Goal: Contribute content: Add original content to the website for others to see

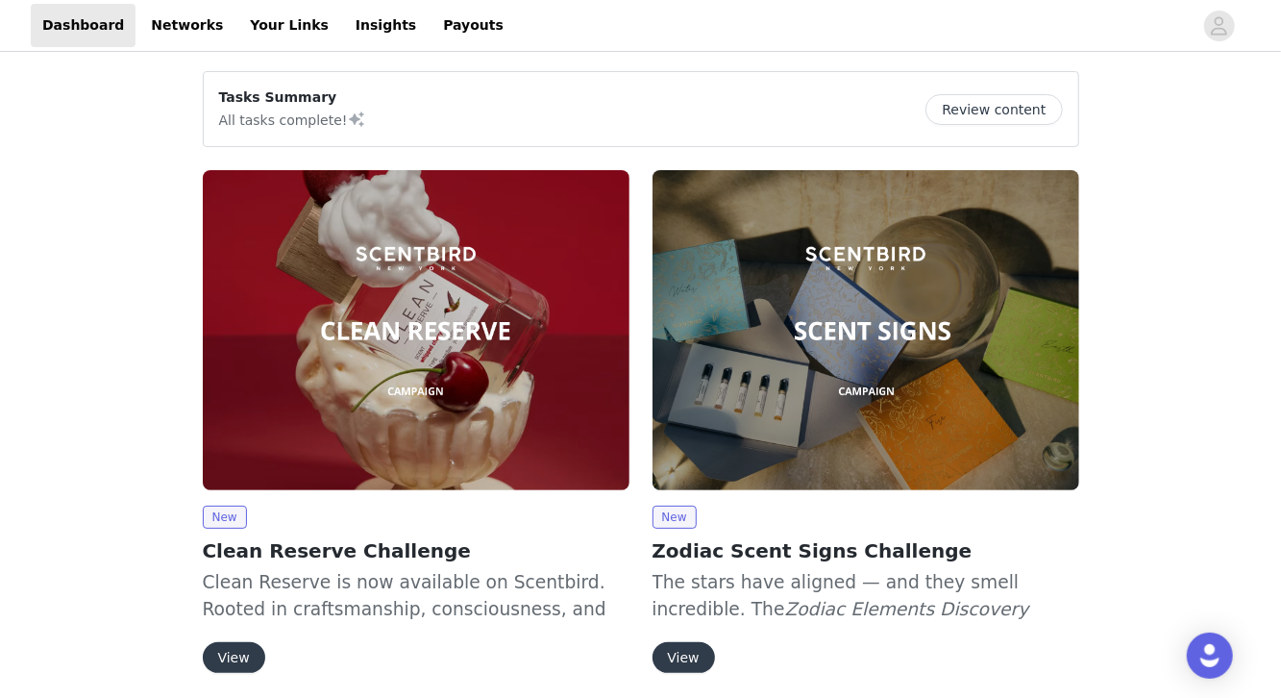
click at [1021, 119] on button "Review content" at bounding box center [993, 109] width 136 height 31
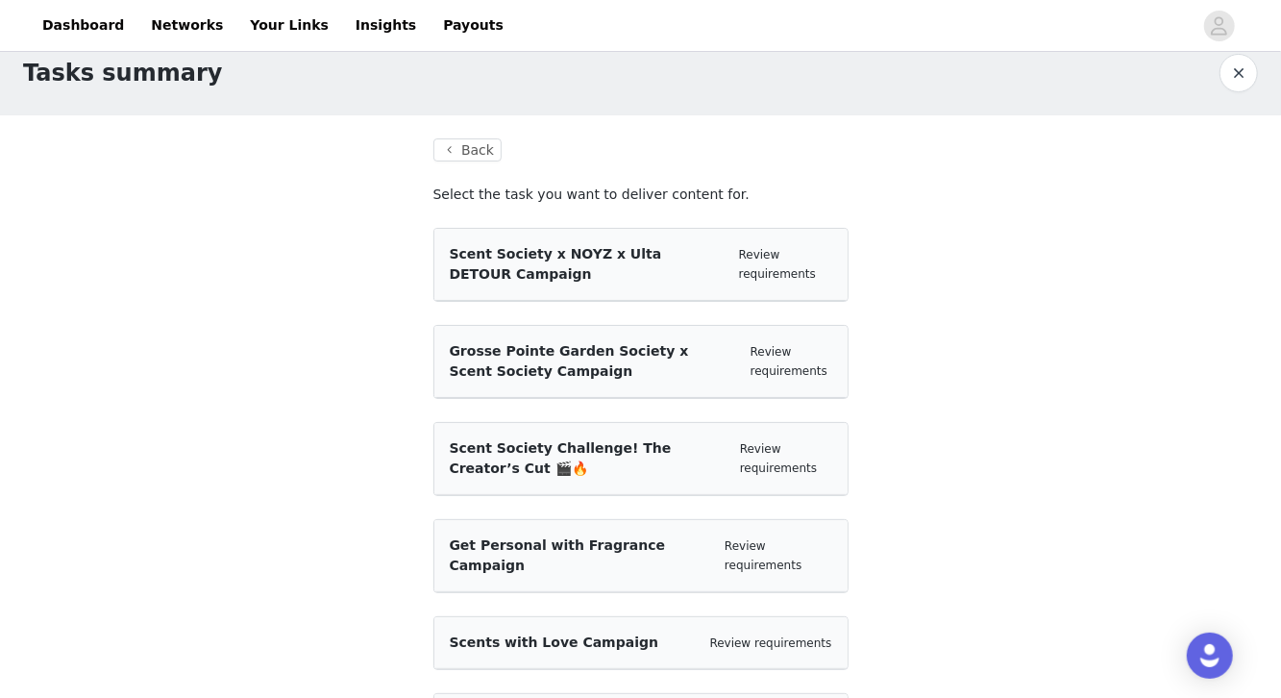
scroll to position [166, 0]
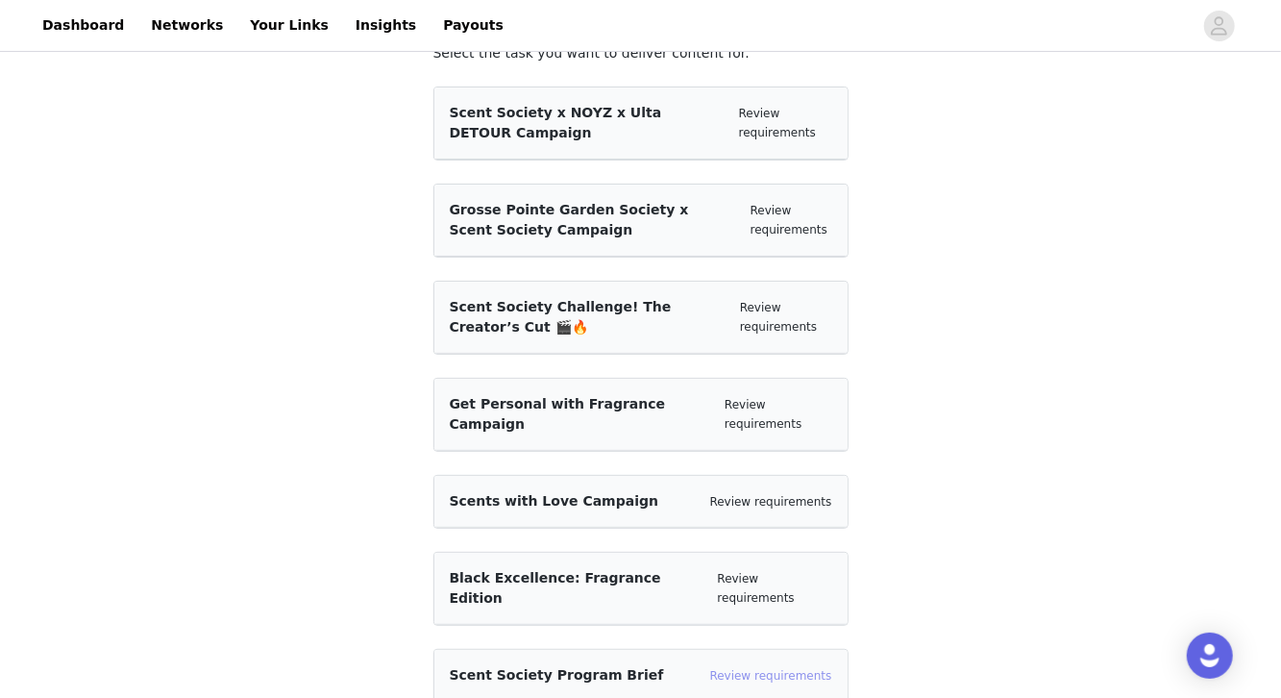
click at [765, 669] on link "Review requirements" at bounding box center [771, 675] width 122 height 13
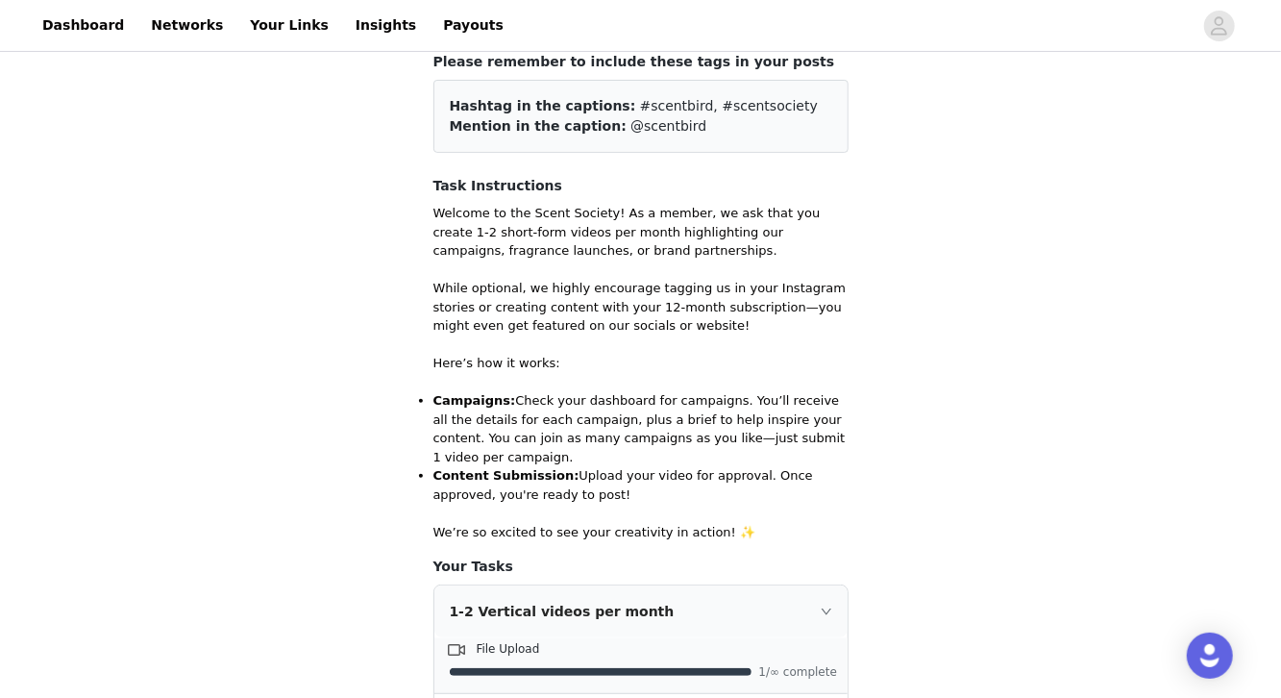
scroll to position [918, 0]
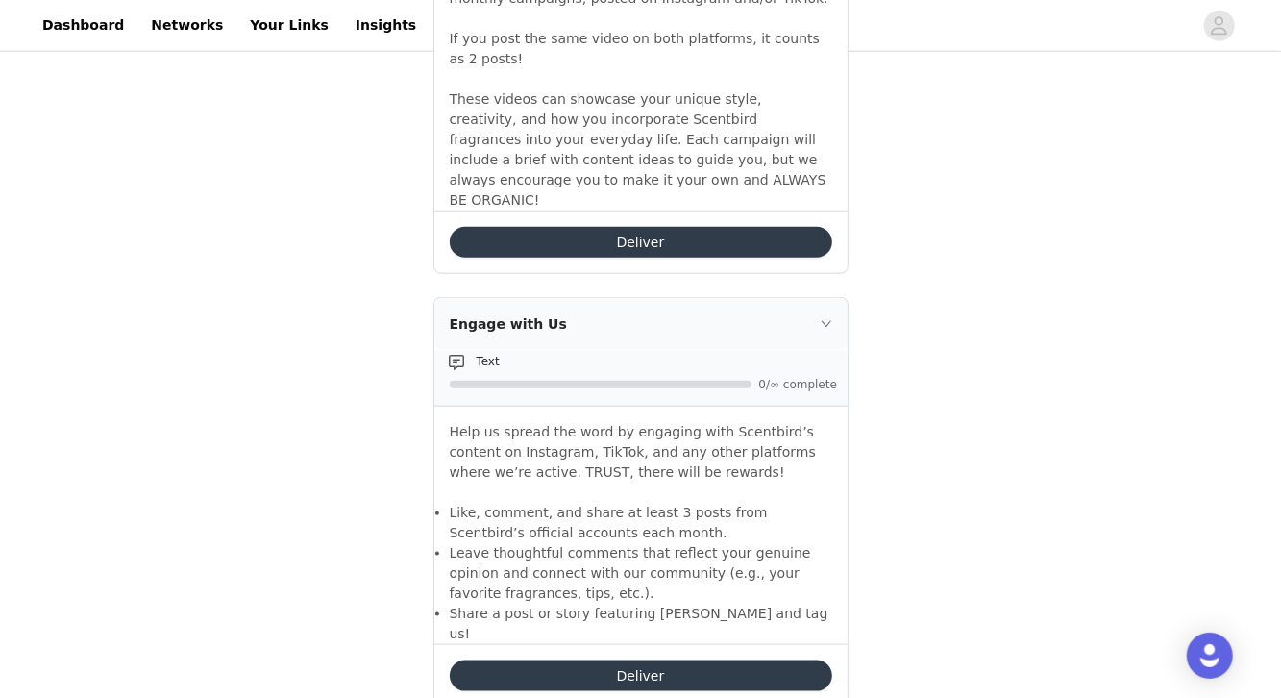
click at [605, 236] on div "Deliver" at bounding box center [640, 241] width 413 height 62
click at [614, 227] on button "Deliver" at bounding box center [641, 242] width 382 height 31
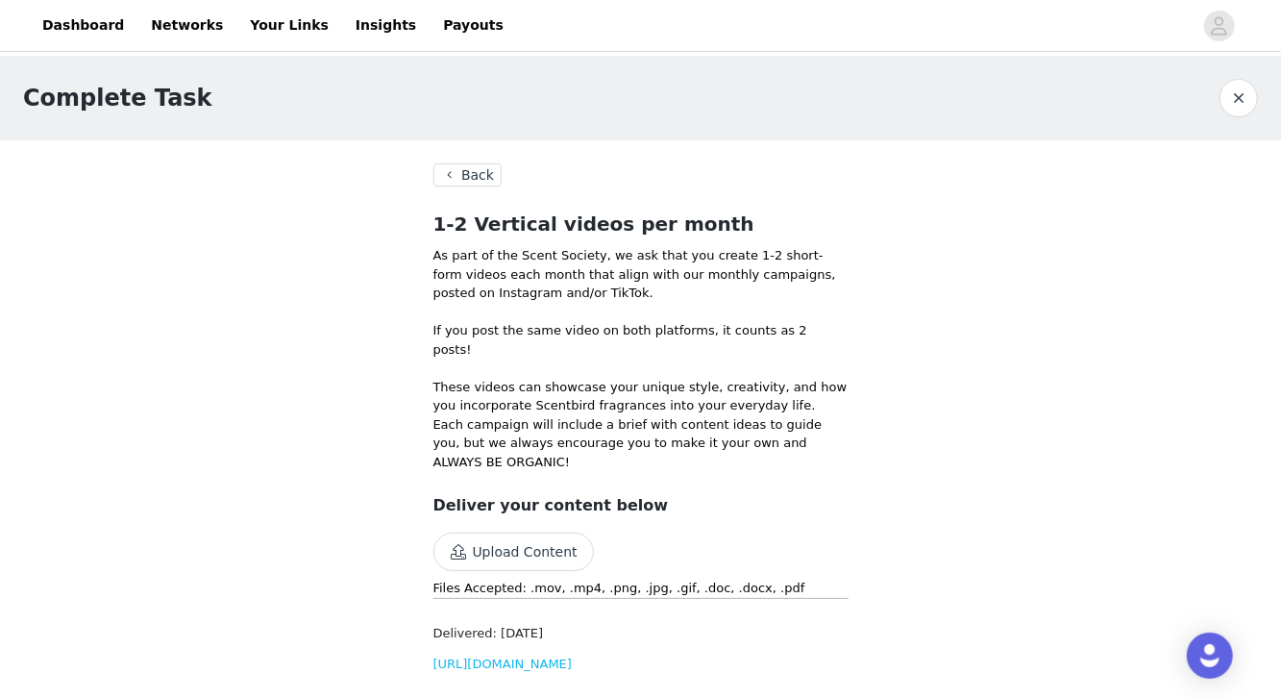
click at [517, 532] on button "Upload Content" at bounding box center [513, 551] width 160 height 38
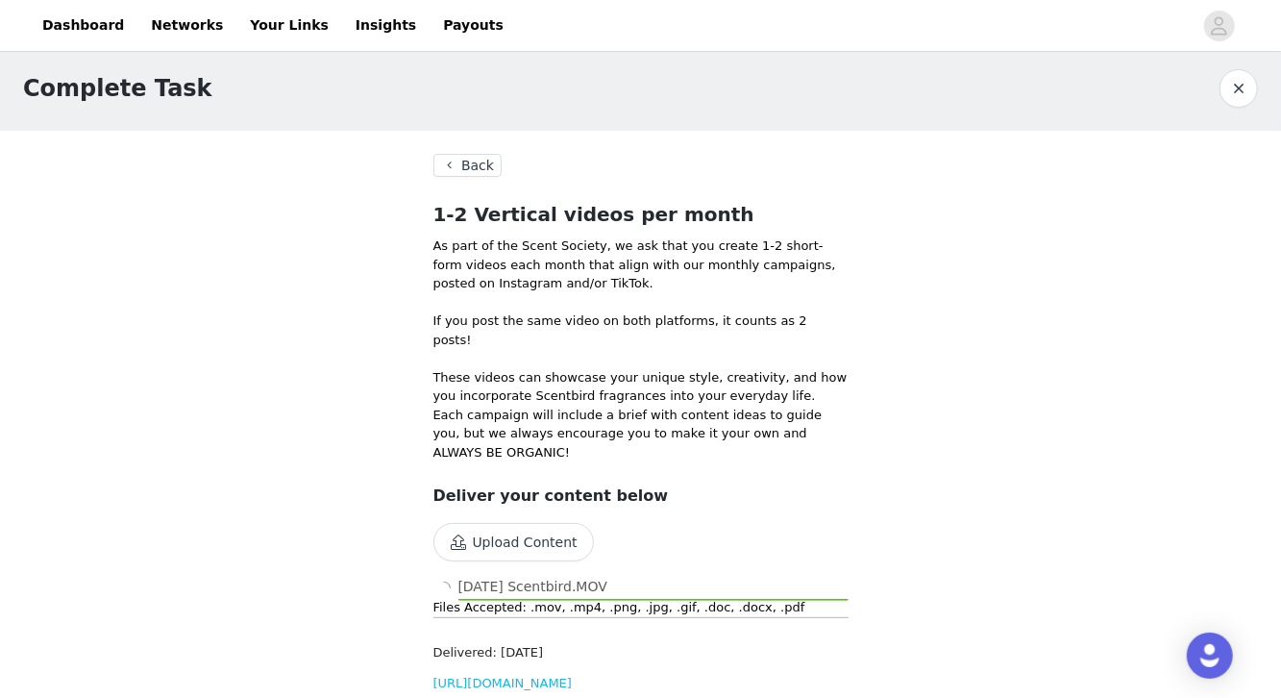
scroll to position [22, 0]
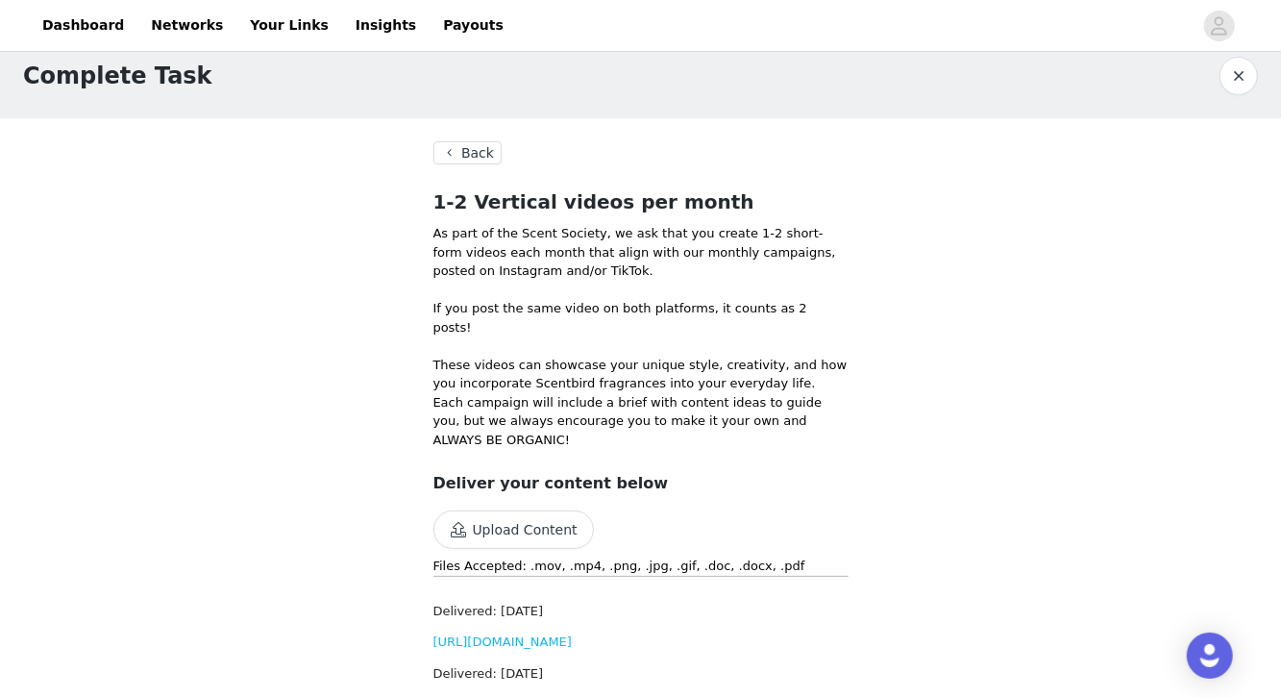
scroll to position [75, 0]
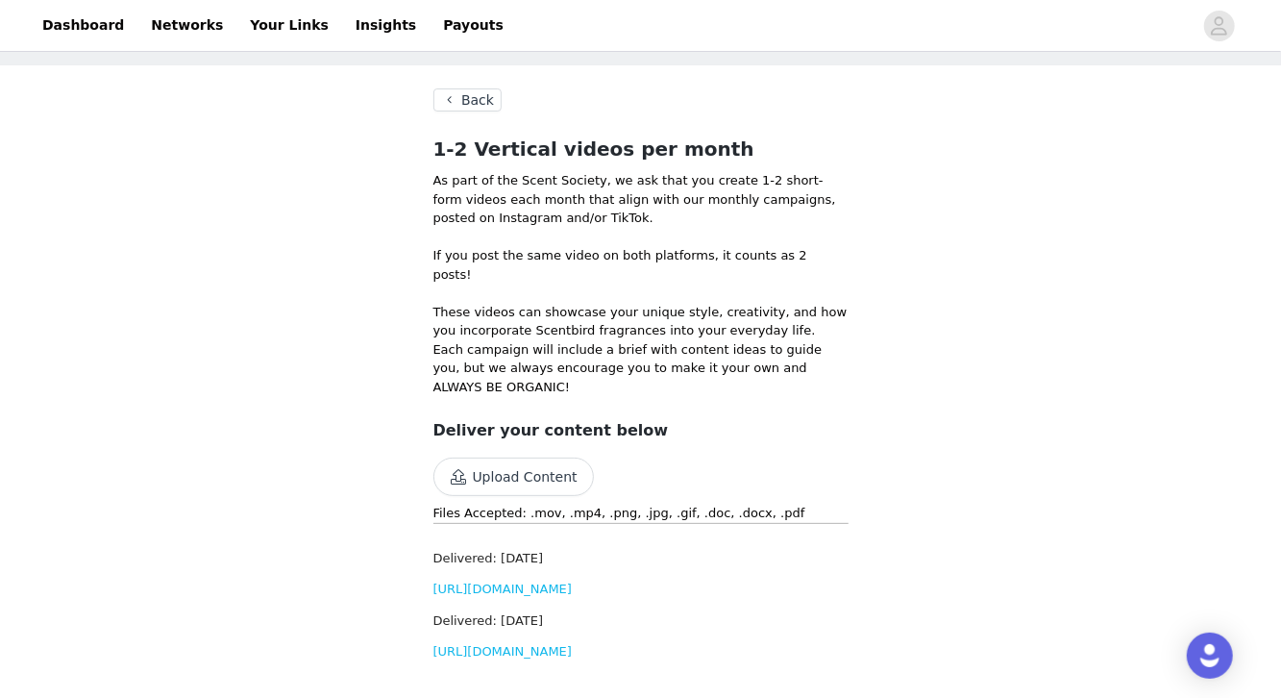
click at [474, 100] on button "Back" at bounding box center [467, 99] width 69 height 23
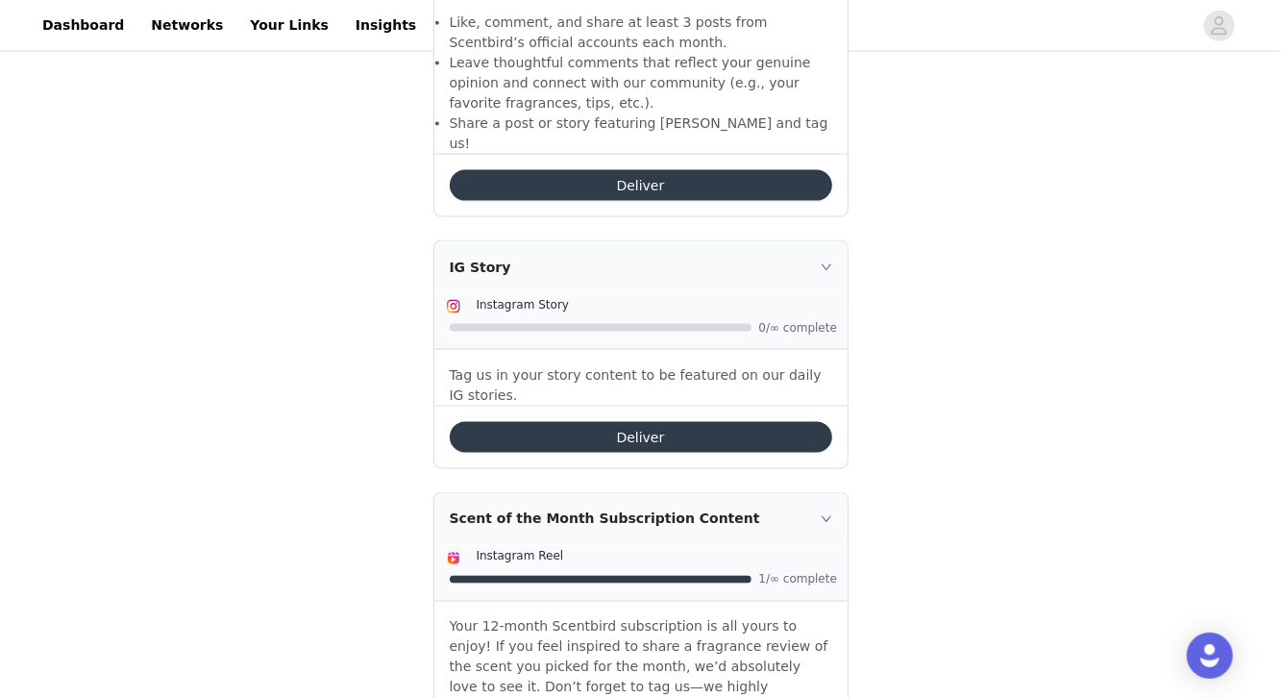
scroll to position [1506, 0]
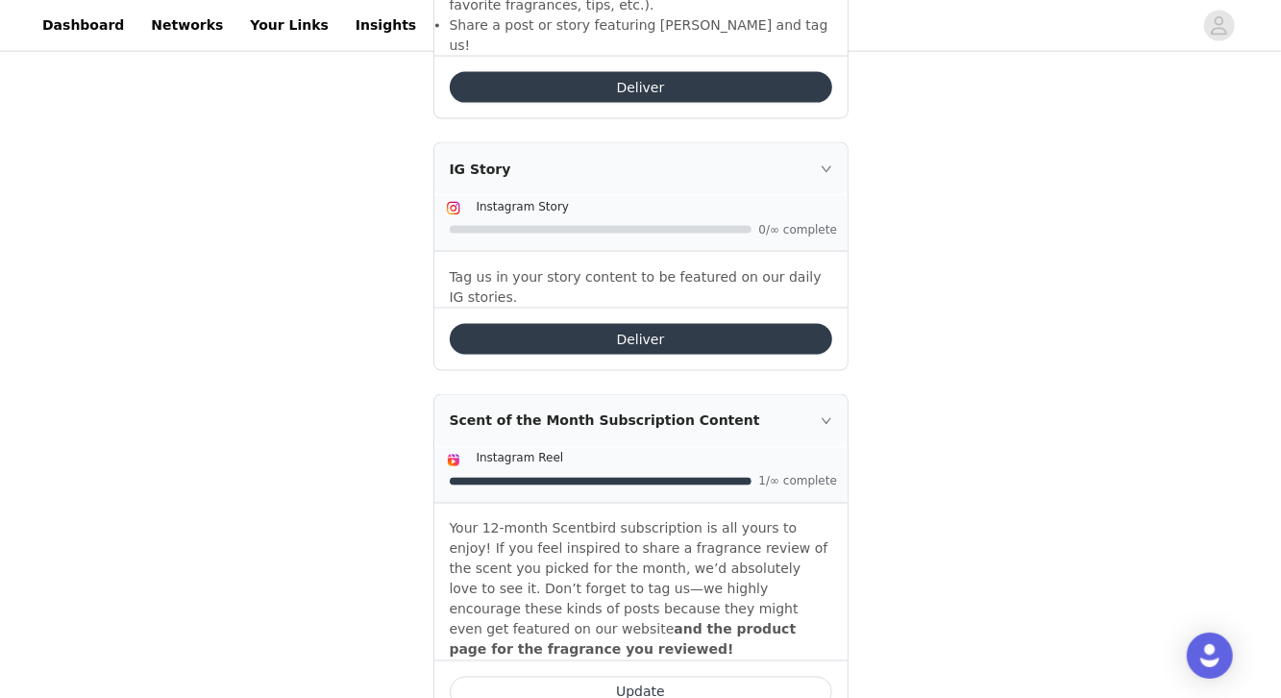
click at [647, 676] on button "Update" at bounding box center [641, 691] width 382 height 31
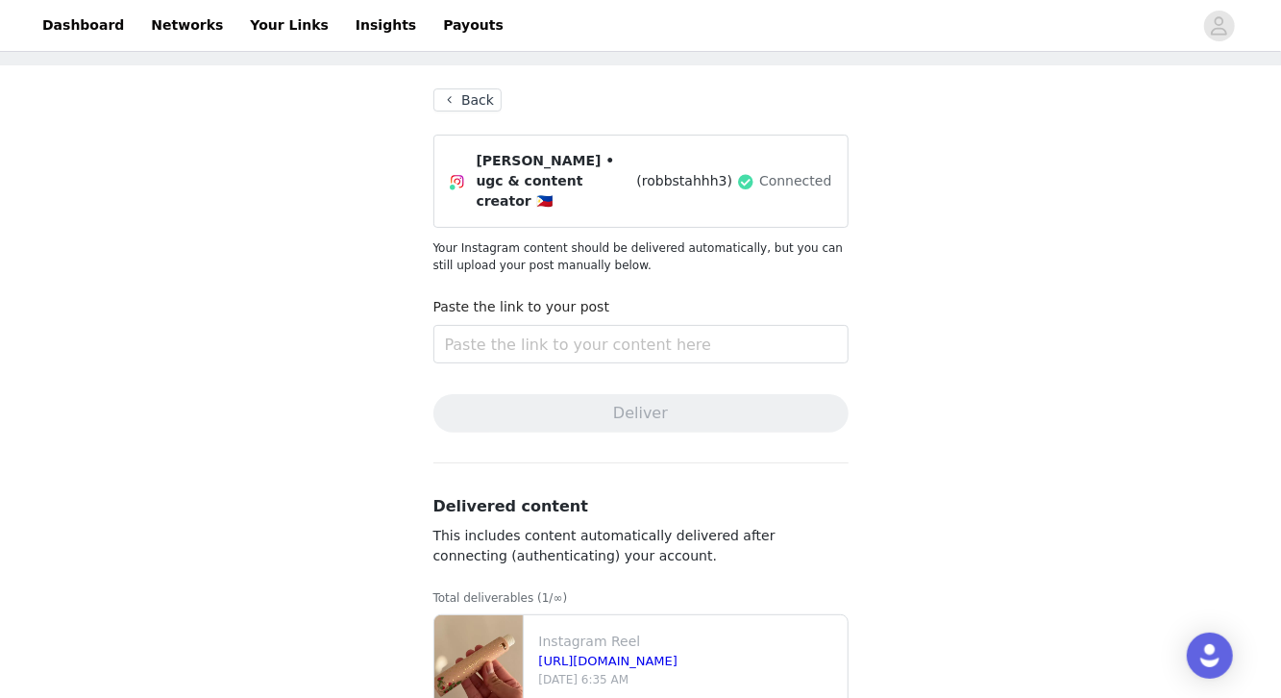
scroll to position [77, 0]
click at [631, 323] on input "text" at bounding box center [640, 342] width 415 height 38
paste input "[URL][DOMAIN_NAME]"
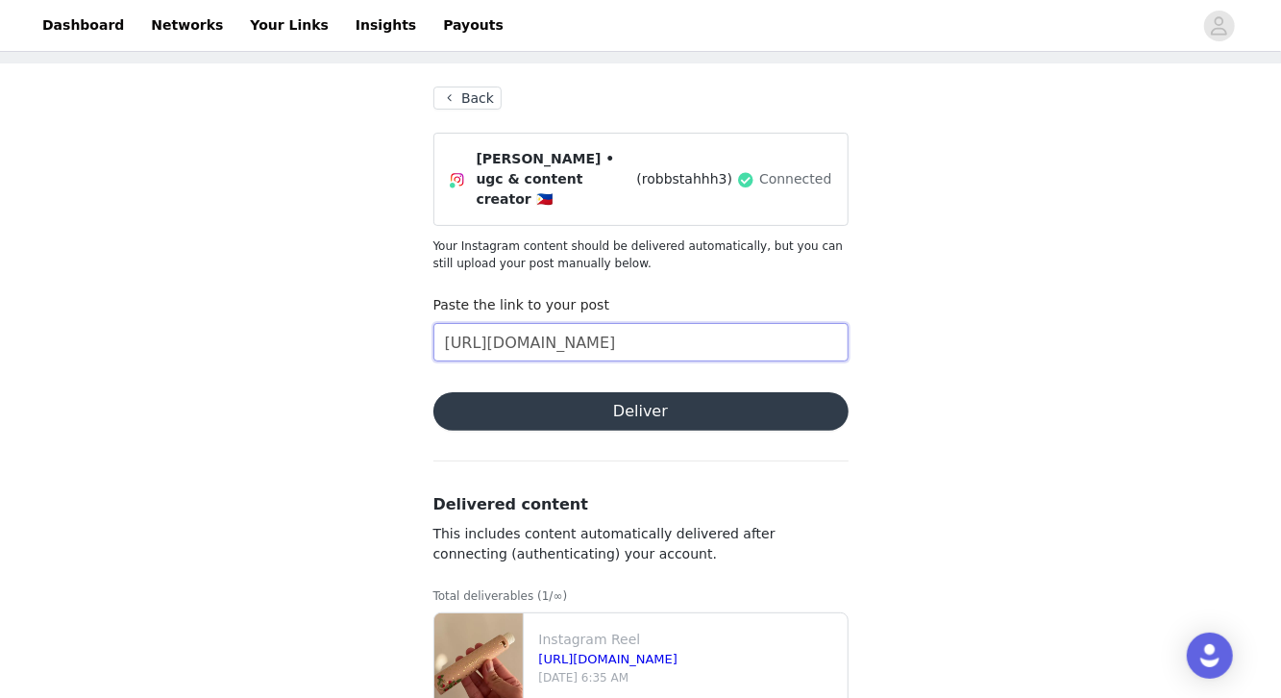
type input "[URL][DOMAIN_NAME]"
click at [607, 392] on button "Deliver" at bounding box center [640, 411] width 415 height 38
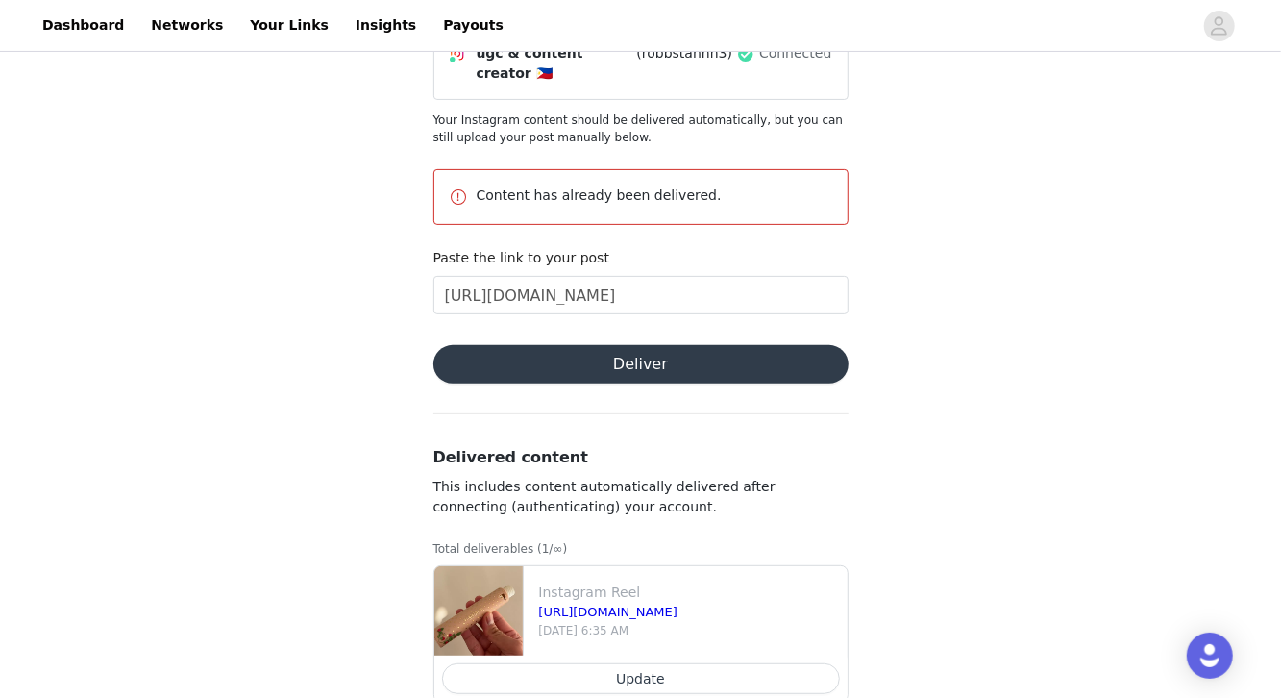
scroll to position [222, 0]
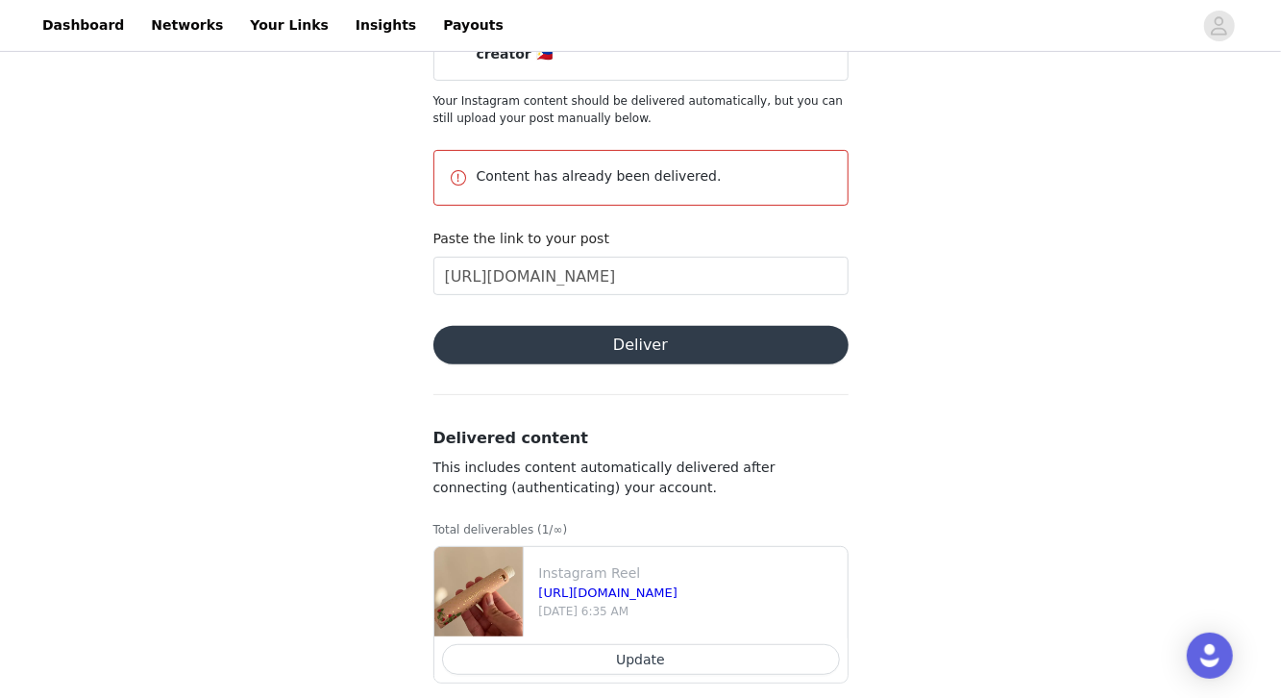
click at [625, 644] on button "Update" at bounding box center [641, 659] width 398 height 31
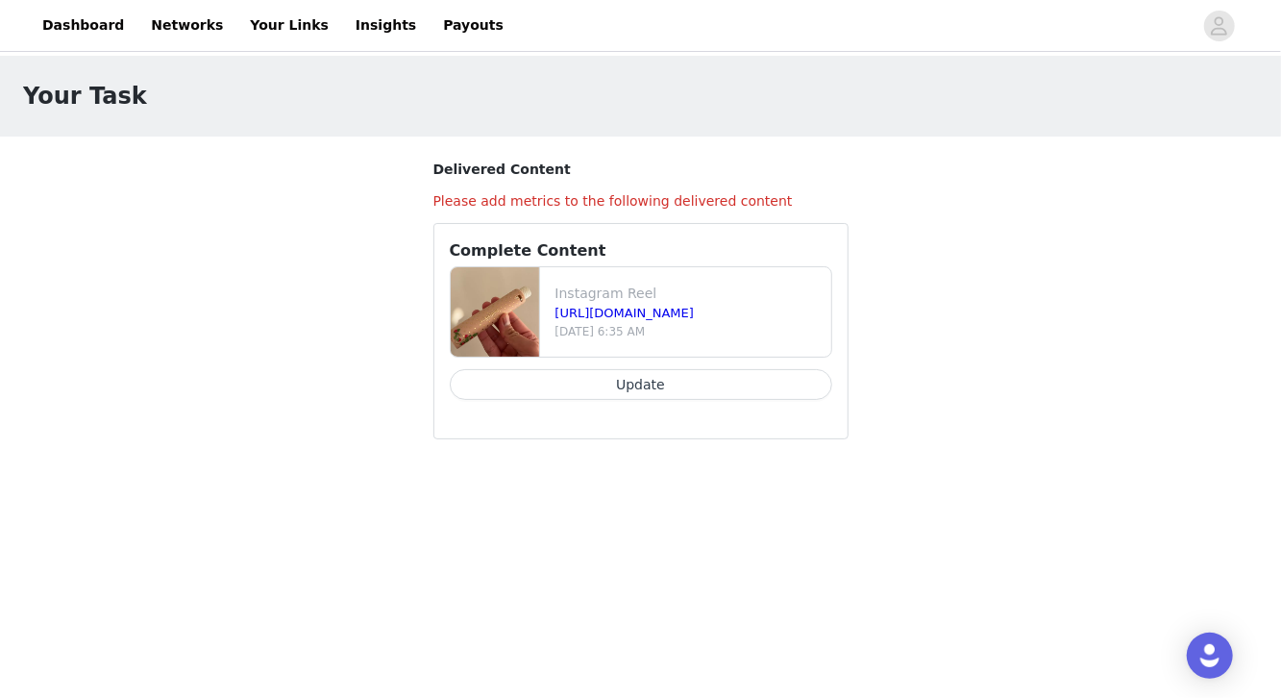
click at [586, 384] on button "Update" at bounding box center [641, 384] width 382 height 31
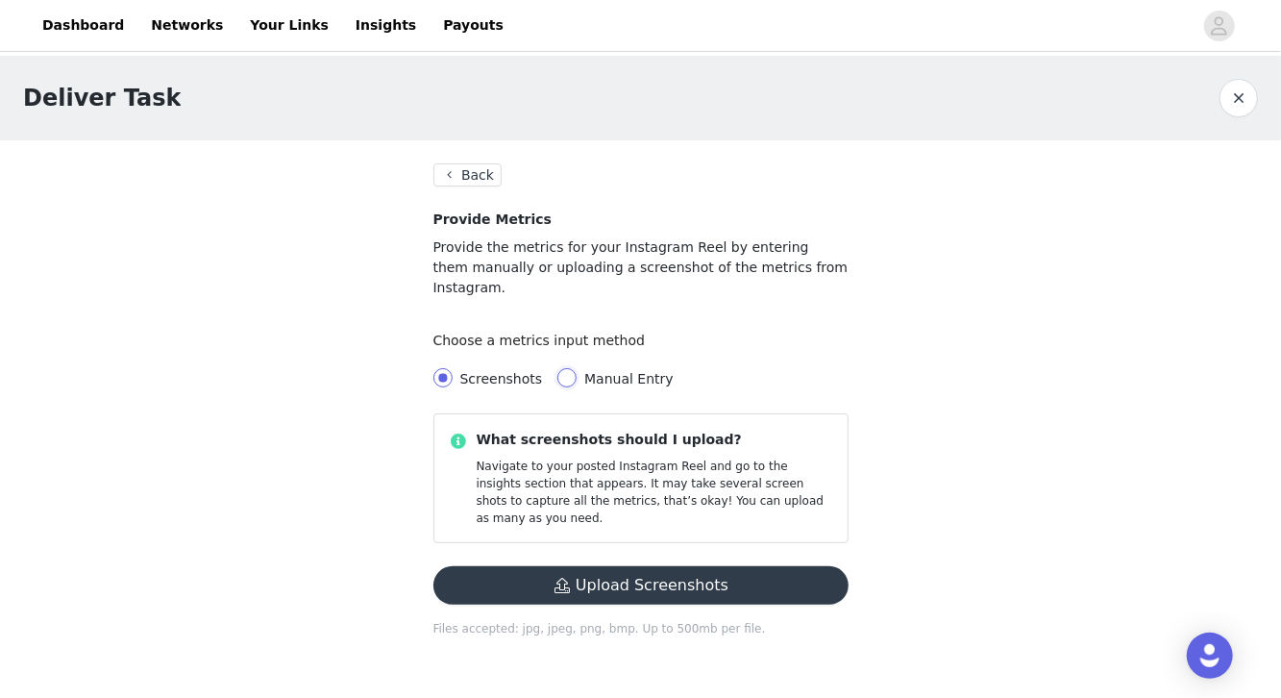
click at [561, 368] on input "Manual Entry" at bounding box center [566, 377] width 19 height 19
radio input "true"
radio input "false"
radio input "true"
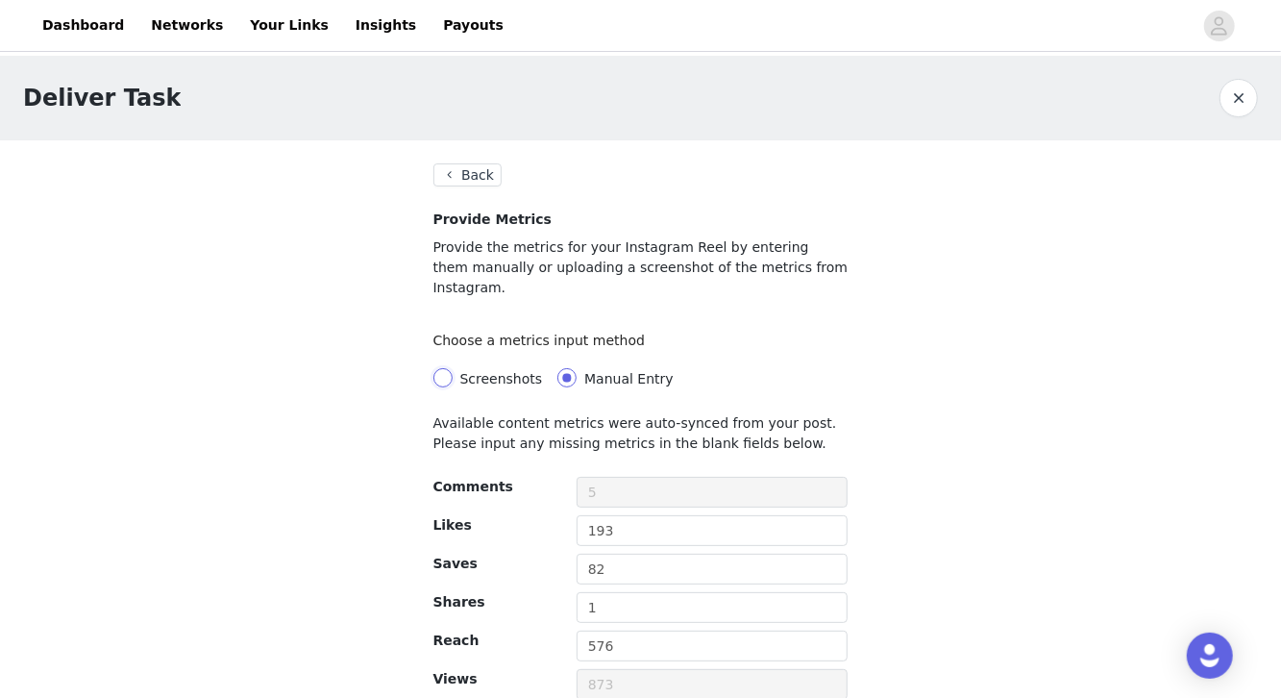
click at [450, 368] on input "Screenshots" at bounding box center [442, 377] width 19 height 19
radio input "true"
radio input "false"
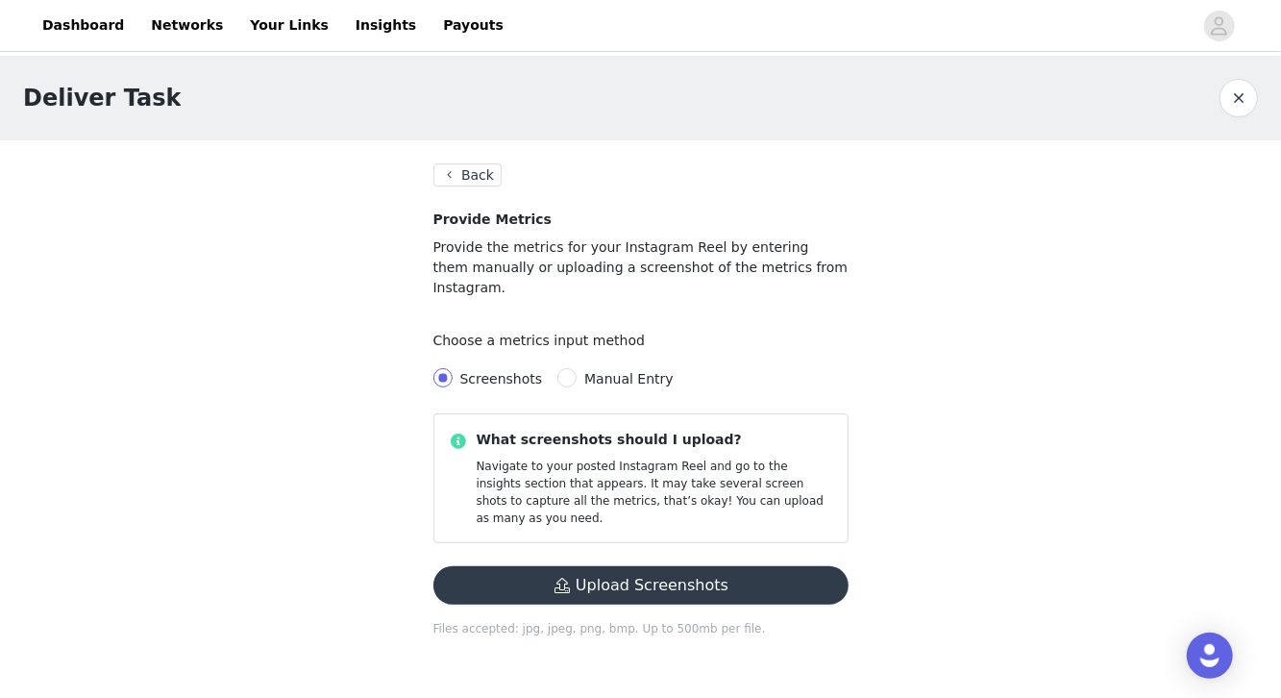
click at [645, 566] on button "Upload Screenshots" at bounding box center [640, 585] width 415 height 38
click at [684, 566] on button "Upload Screenshots" at bounding box center [640, 585] width 415 height 38
click at [516, 566] on button "Upload Screenshots" at bounding box center [640, 585] width 415 height 38
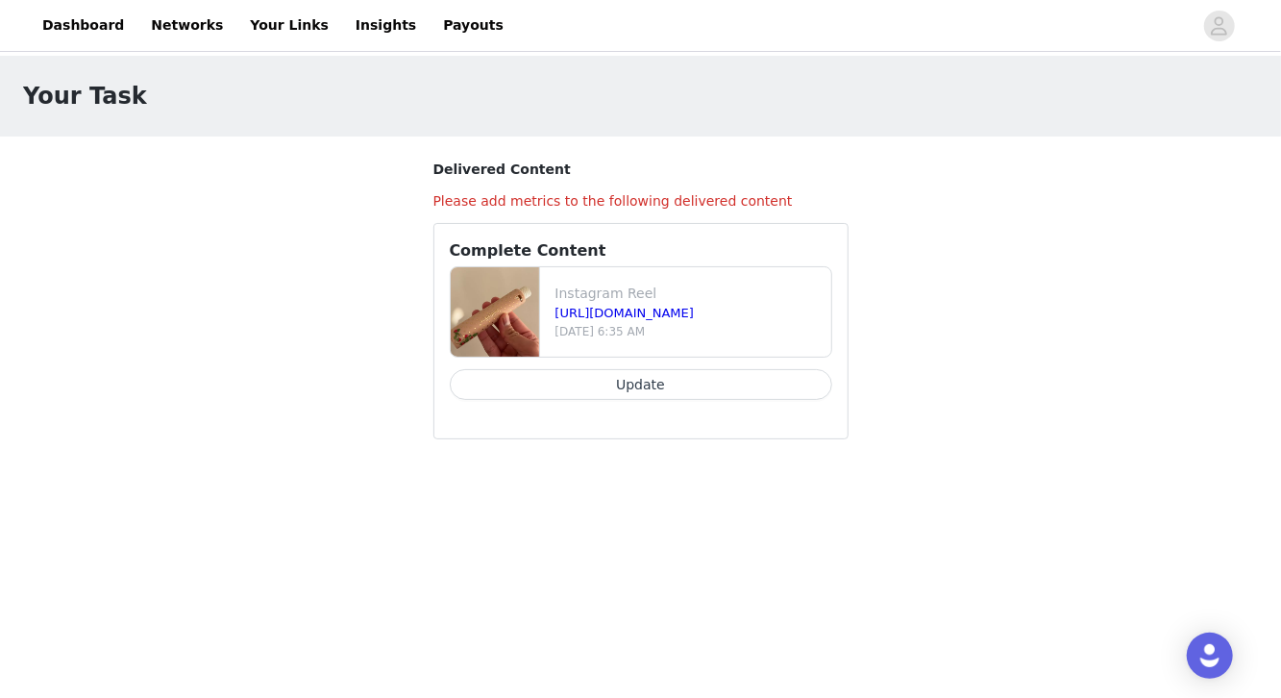
click at [655, 381] on button "Update" at bounding box center [641, 384] width 382 height 31
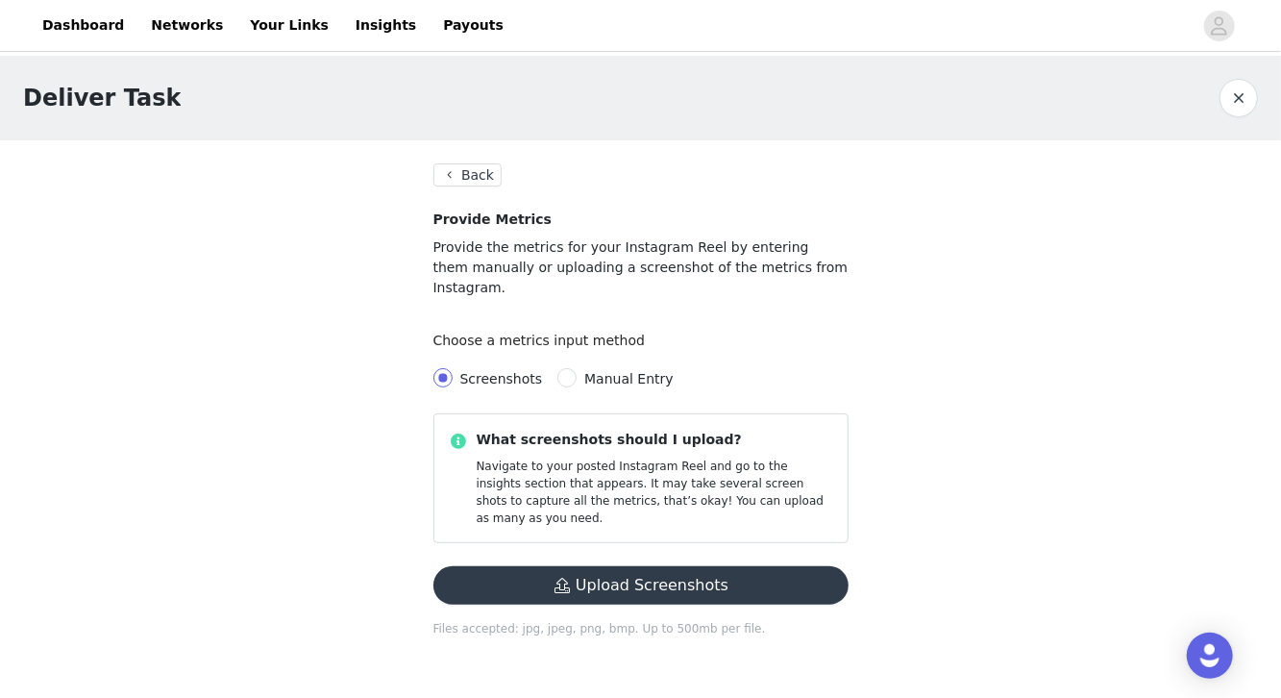
click at [583, 566] on button "Upload Screenshots" at bounding box center [640, 585] width 415 height 38
click at [717, 566] on button "Upload Screenshots" at bounding box center [640, 585] width 415 height 38
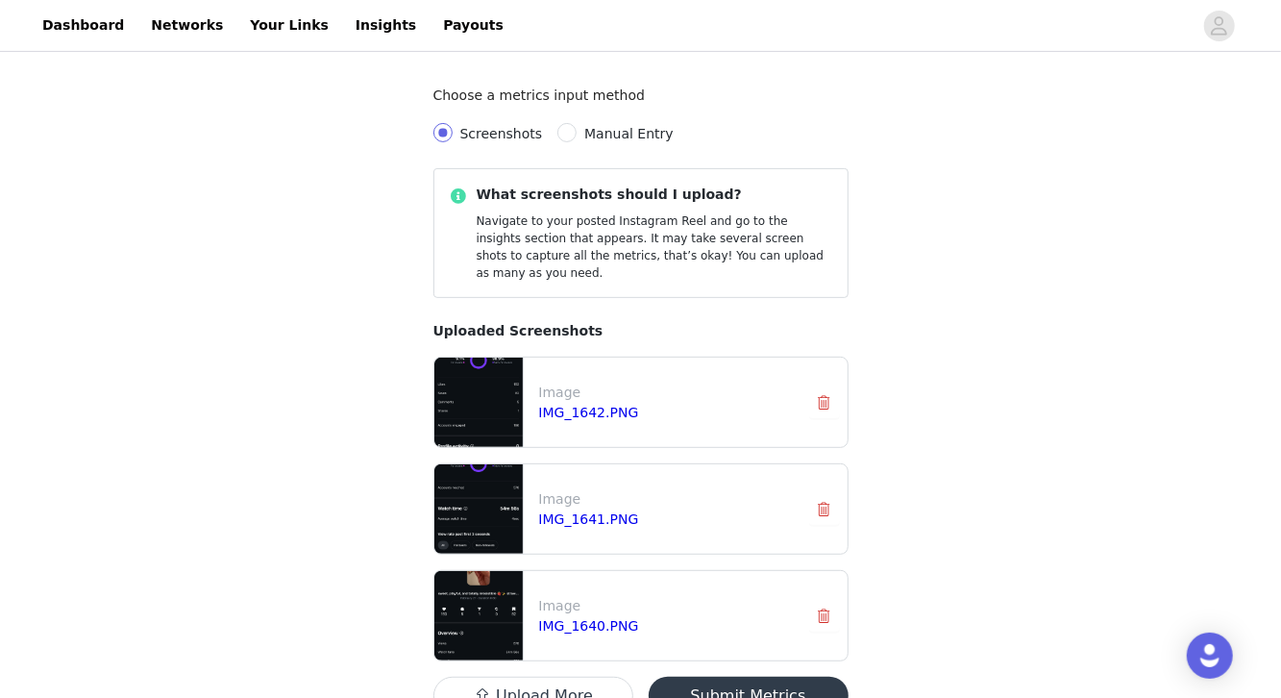
scroll to position [299, 0]
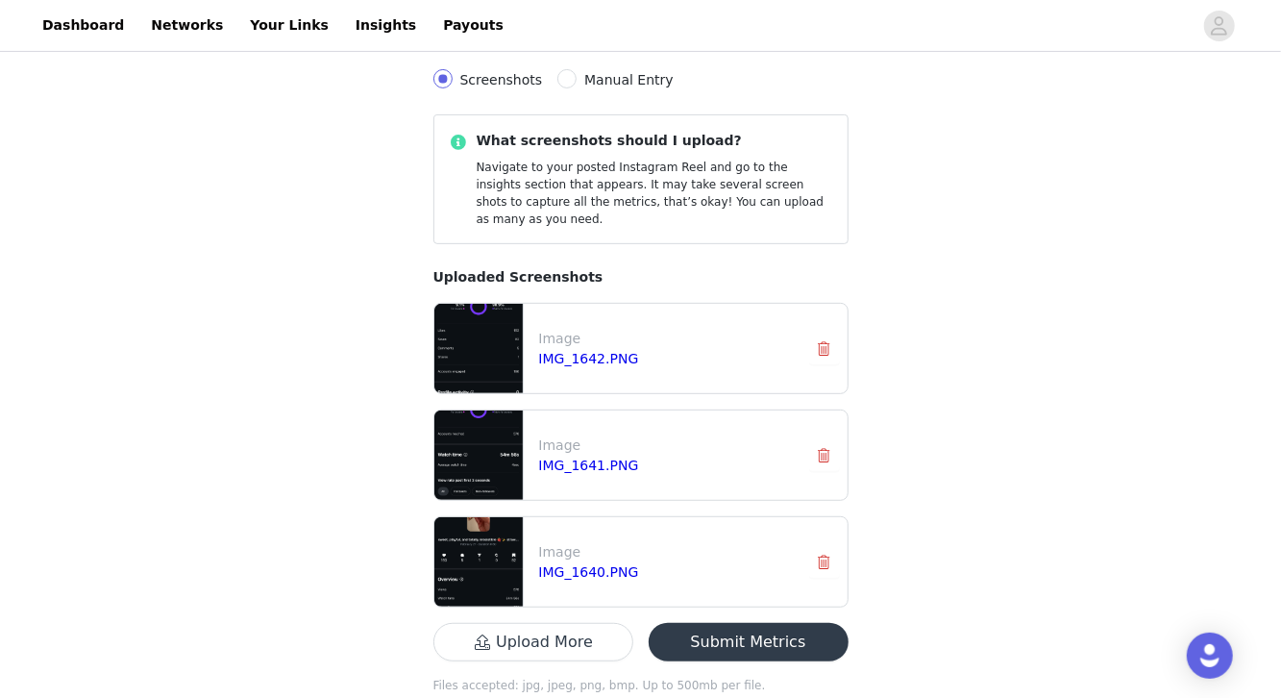
click at [688, 623] on button "Submit Metrics" at bounding box center [749, 642] width 200 height 38
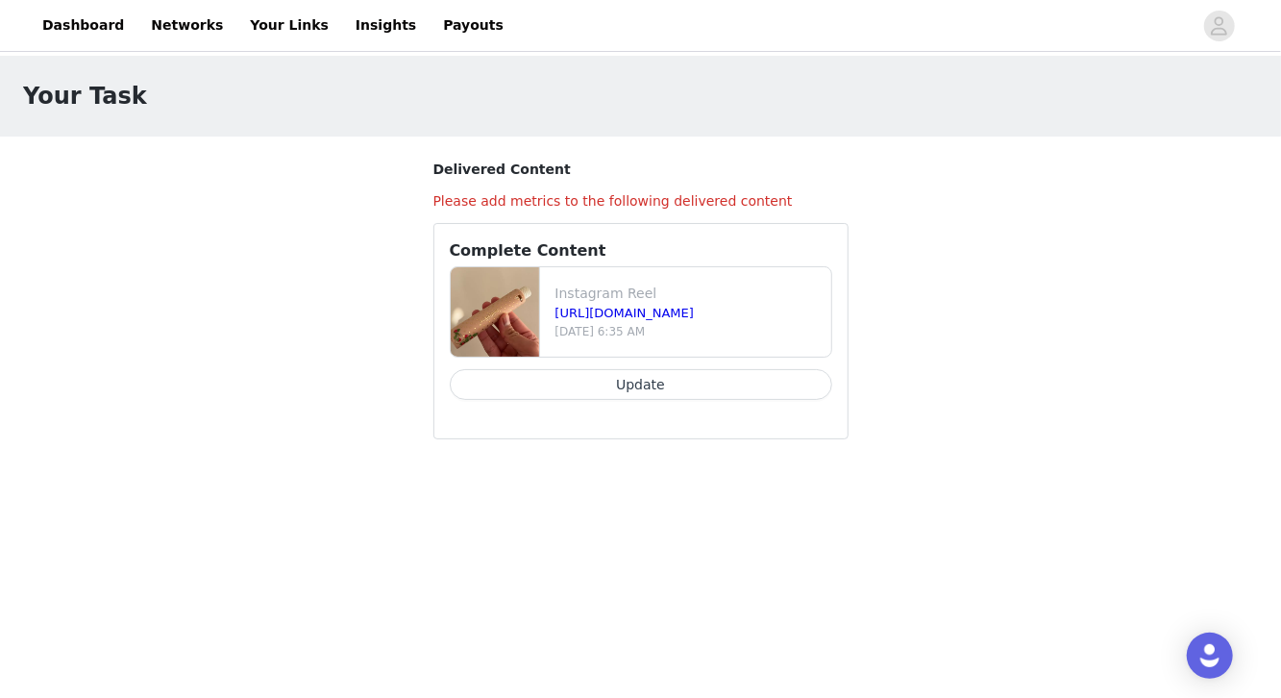
click at [631, 377] on button "Update" at bounding box center [641, 384] width 382 height 31
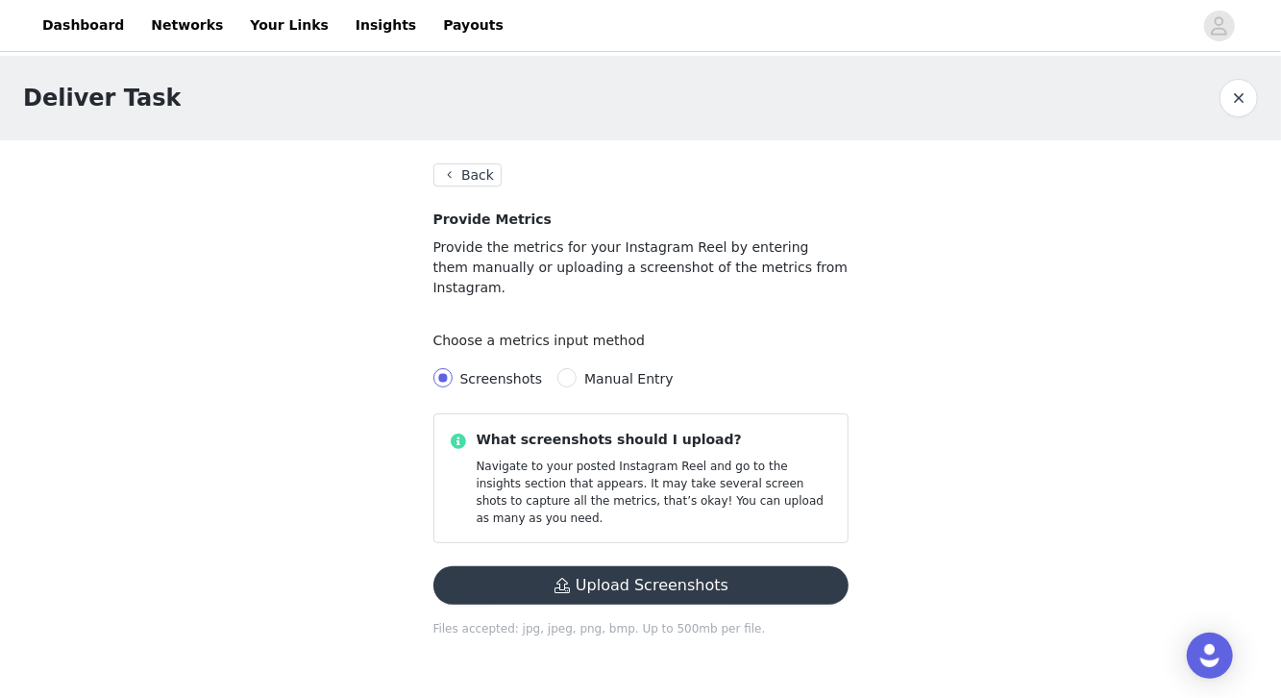
click at [575, 566] on button "Upload Screenshots" at bounding box center [640, 585] width 415 height 38
click at [89, 14] on link "Dashboard" at bounding box center [83, 25] width 105 height 43
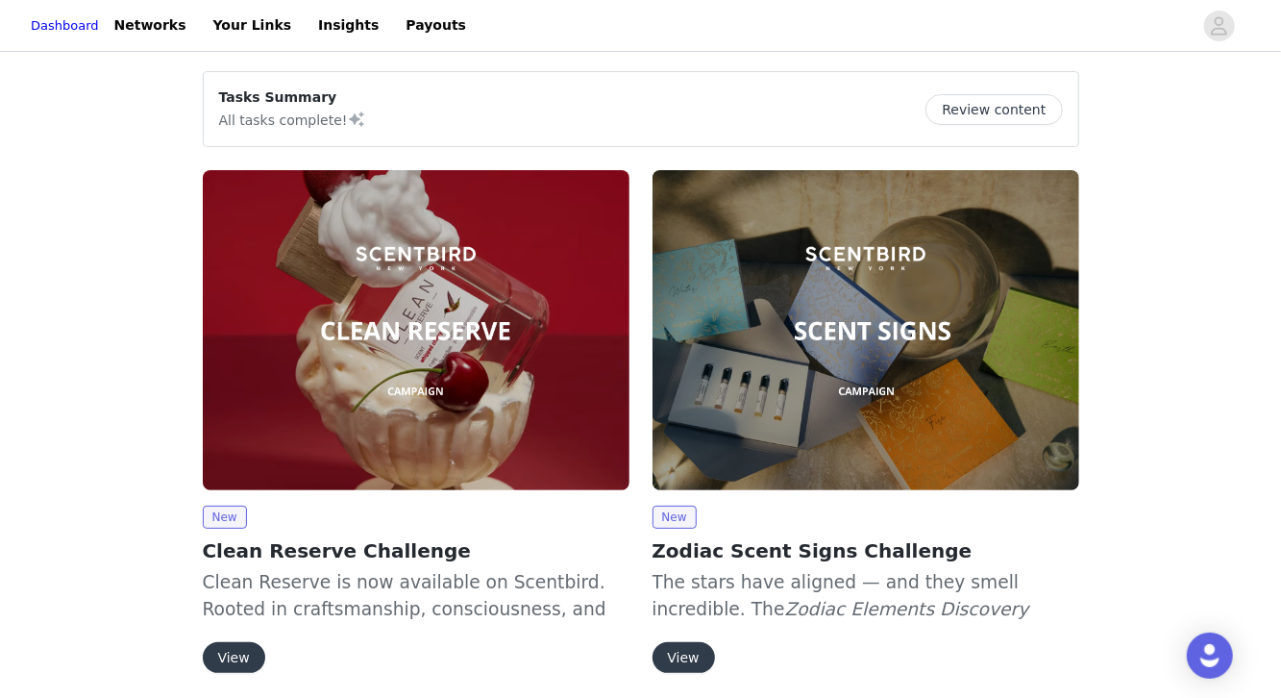
click at [989, 112] on button "Review content" at bounding box center [993, 109] width 136 height 31
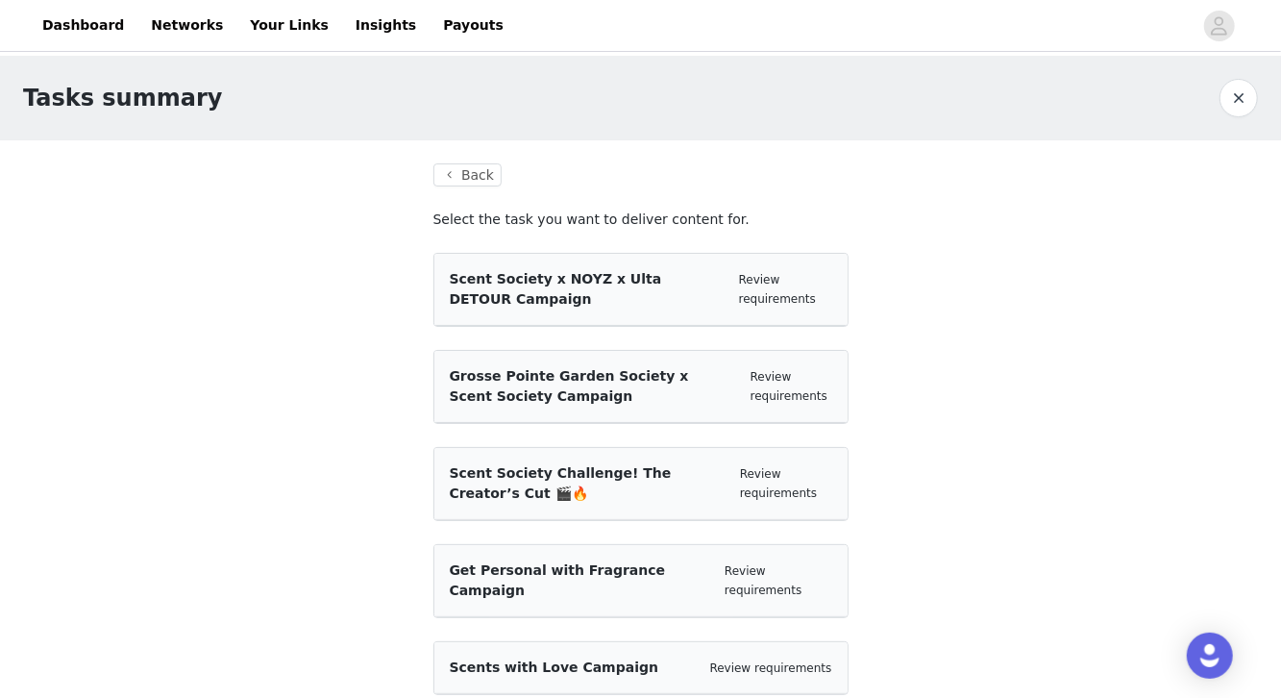
scroll to position [166, 0]
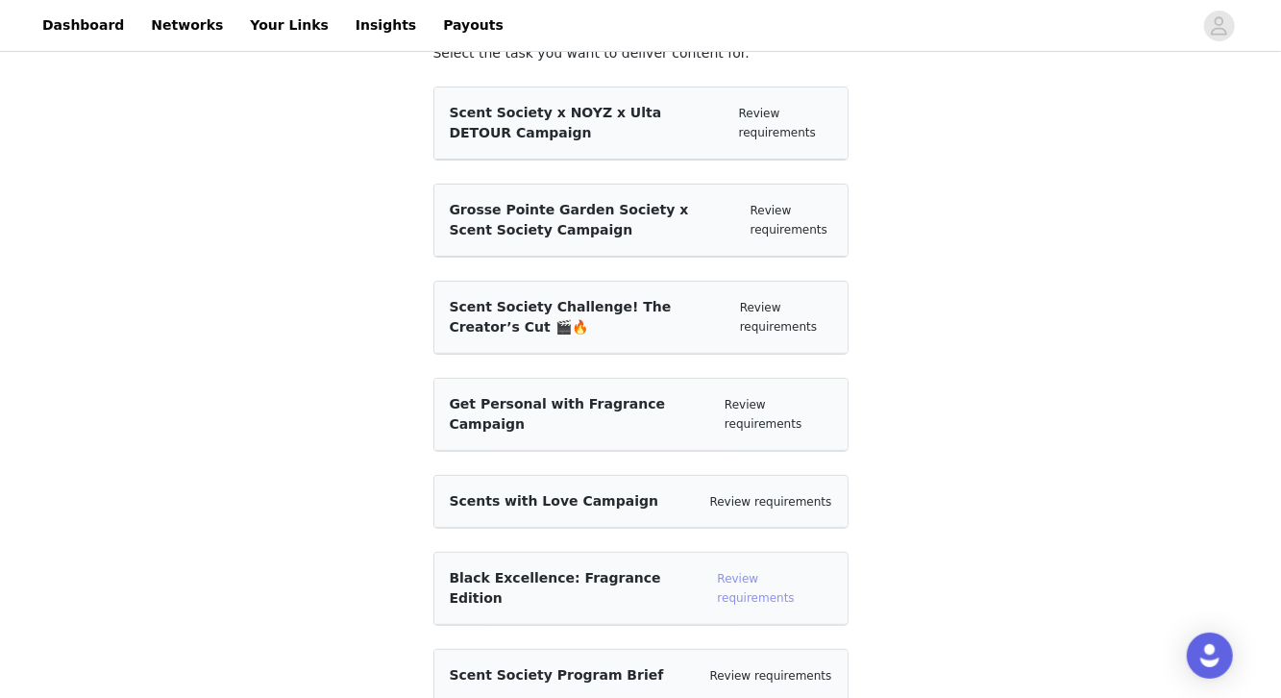
click at [777, 572] on link "Review requirements" at bounding box center [756, 588] width 77 height 33
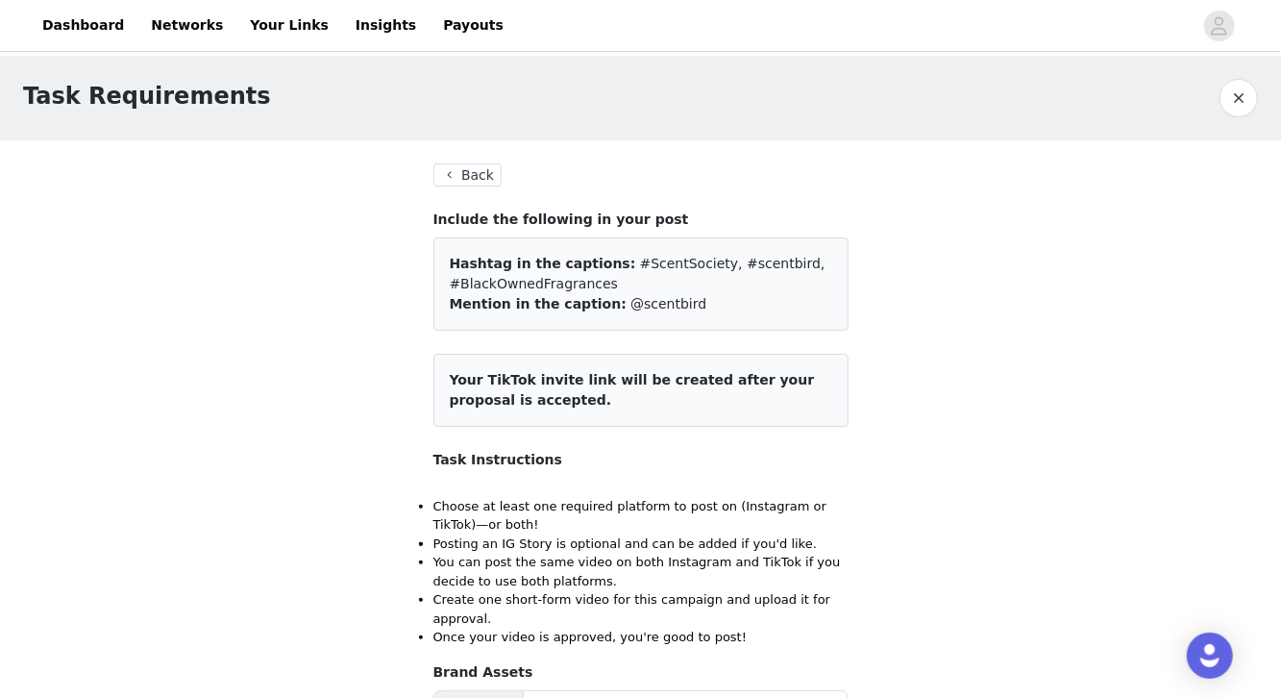
scroll to position [311, 0]
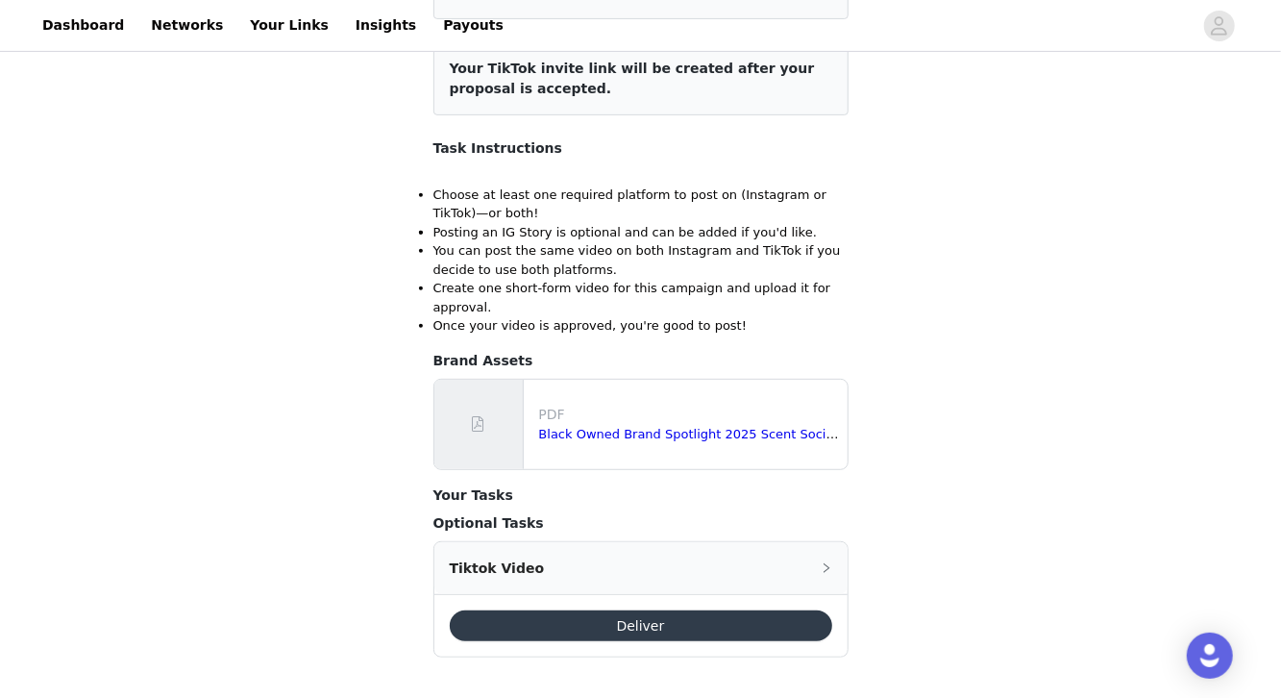
click at [631, 619] on button "Deliver" at bounding box center [641, 625] width 382 height 31
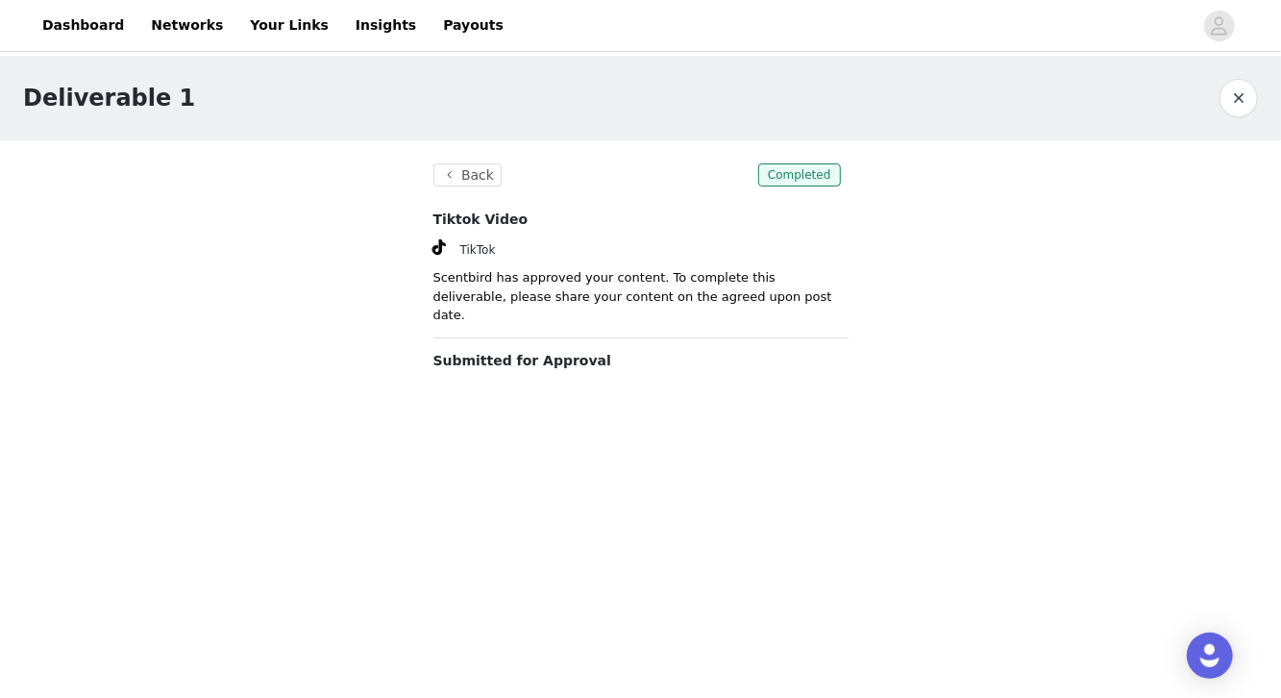
click at [464, 323] on section "Back Completed Tiktok Video TikTok Scentbird has approved your content. To comp…" at bounding box center [640, 267] width 461 height 254
click at [517, 351] on p "Submitted for Approval" at bounding box center [640, 361] width 415 height 20
click at [613, 351] on p "Submitted for Approval" at bounding box center [640, 361] width 415 height 20
click at [484, 165] on button "Back" at bounding box center [467, 174] width 69 height 23
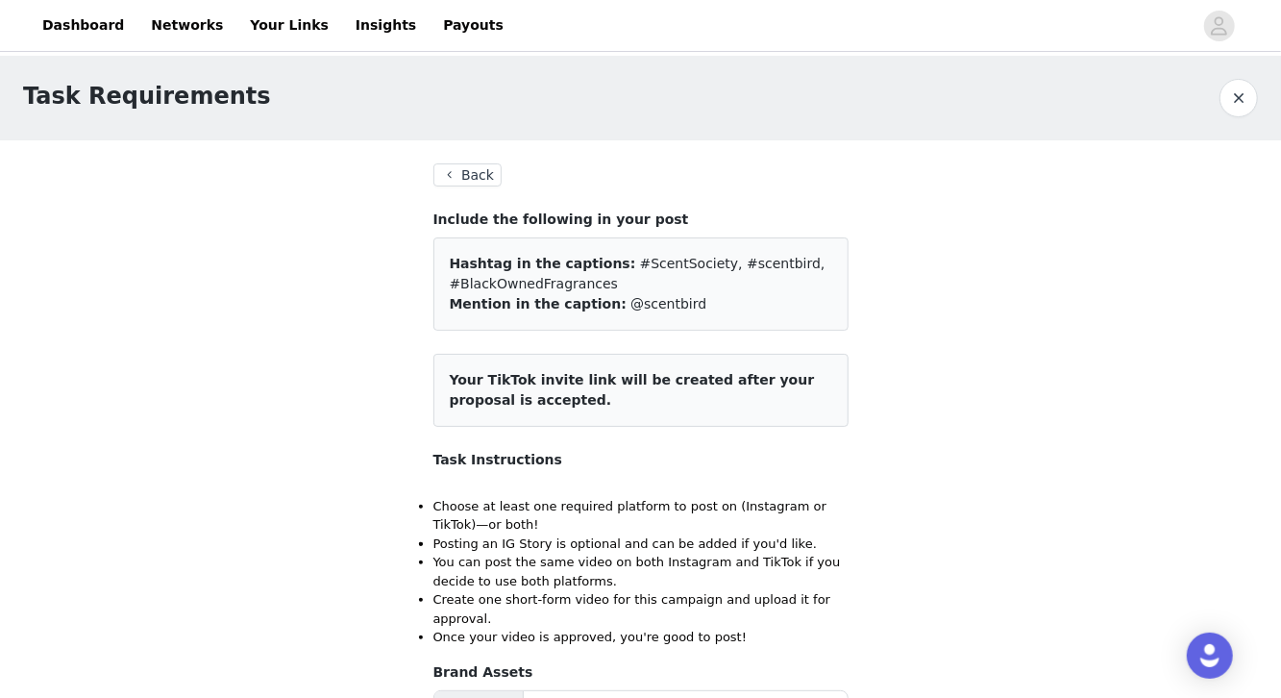
click at [469, 167] on button "Back" at bounding box center [467, 174] width 69 height 23
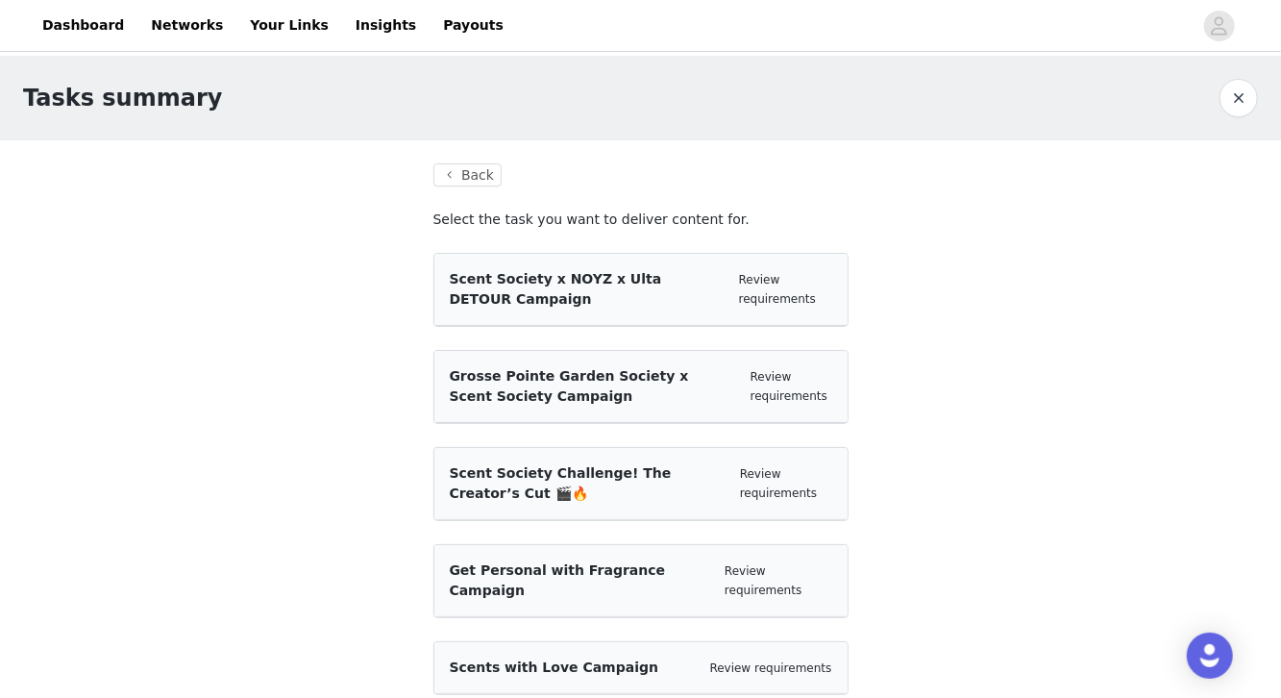
scroll to position [166, 0]
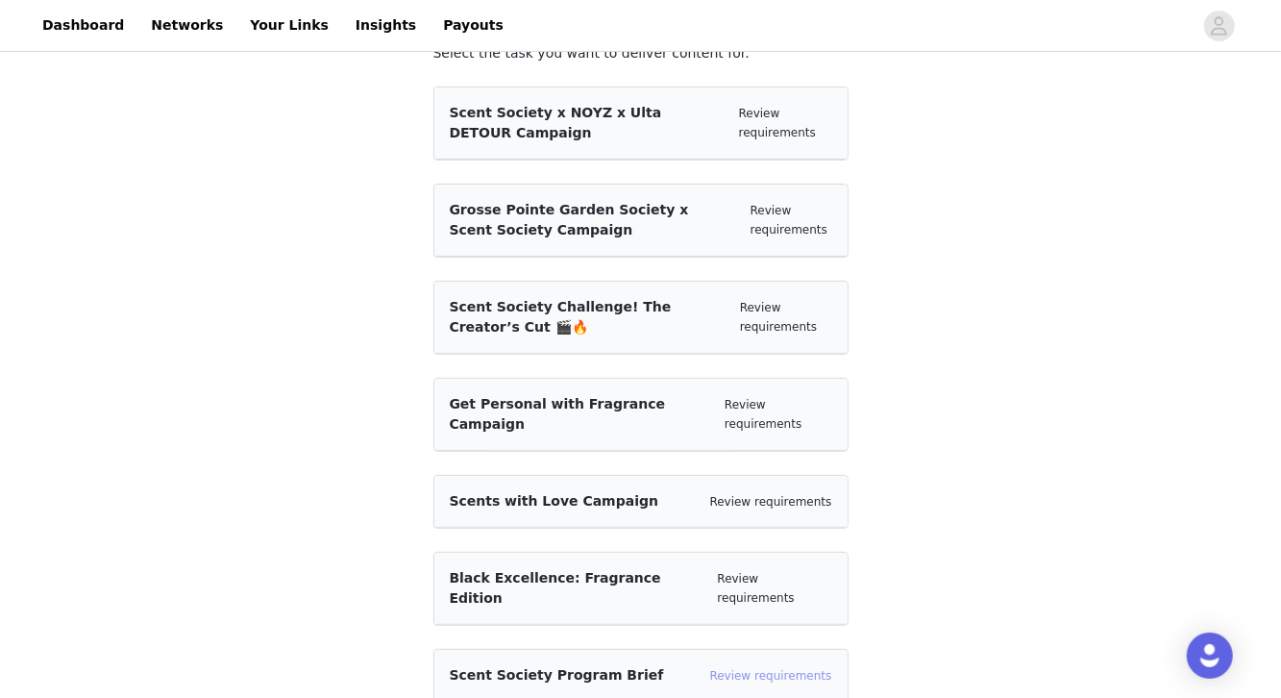
click at [748, 669] on link "Review requirements" at bounding box center [771, 675] width 122 height 13
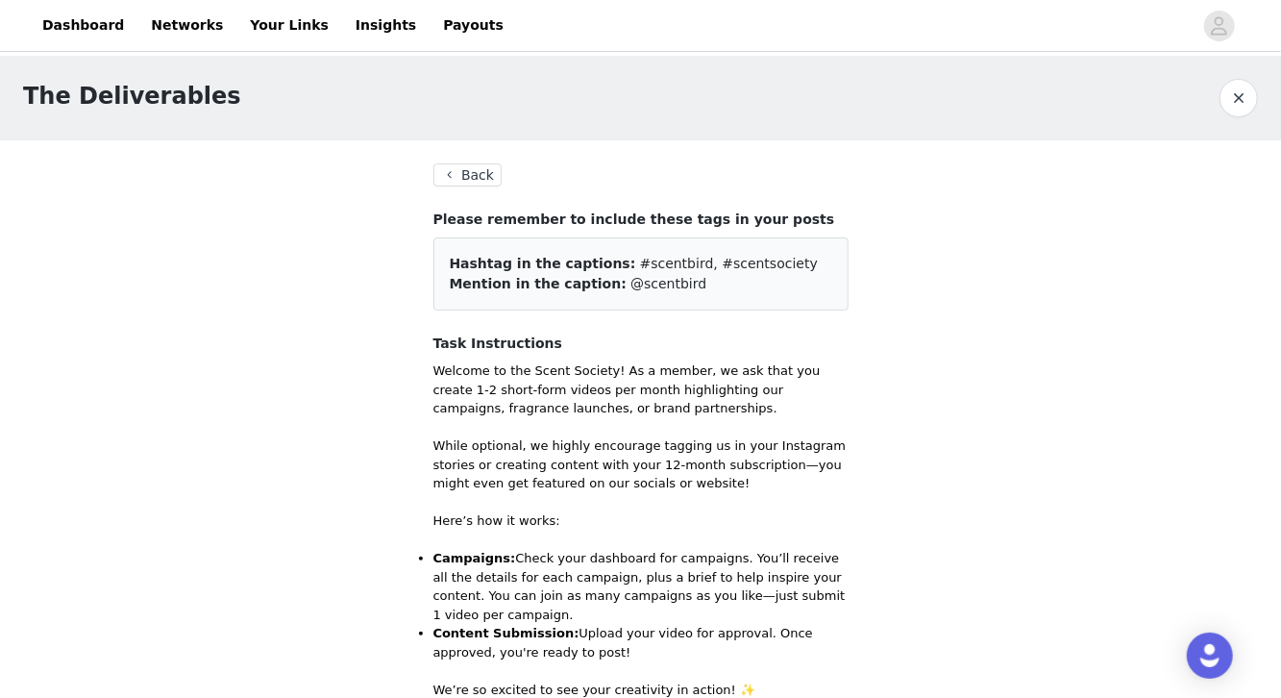
click at [484, 181] on button "Back" at bounding box center [467, 174] width 69 height 23
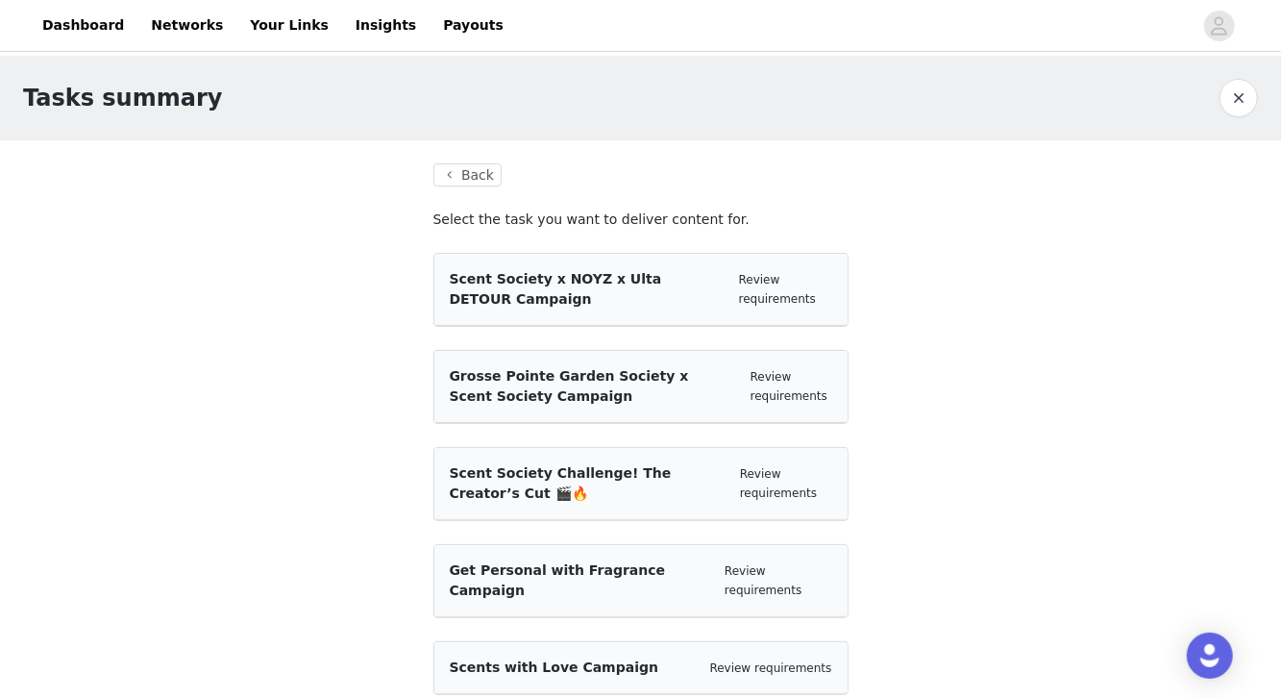
scroll to position [166, 0]
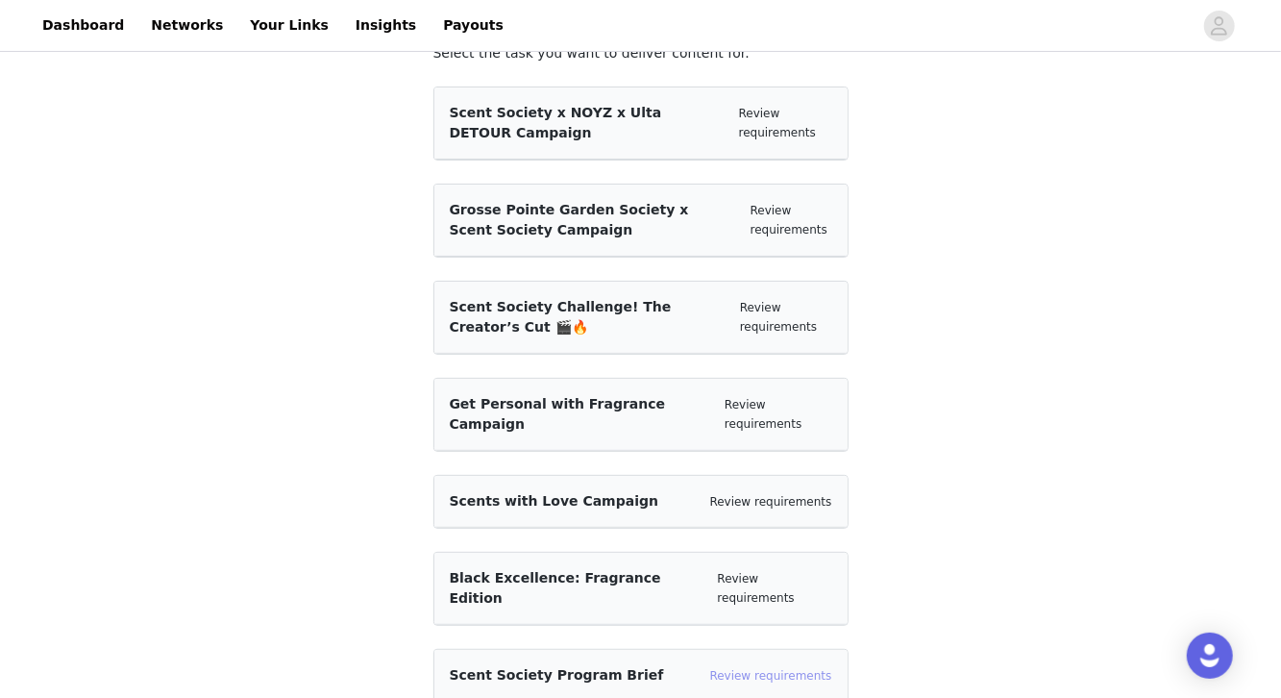
click at [741, 669] on link "Review requirements" at bounding box center [771, 675] width 122 height 13
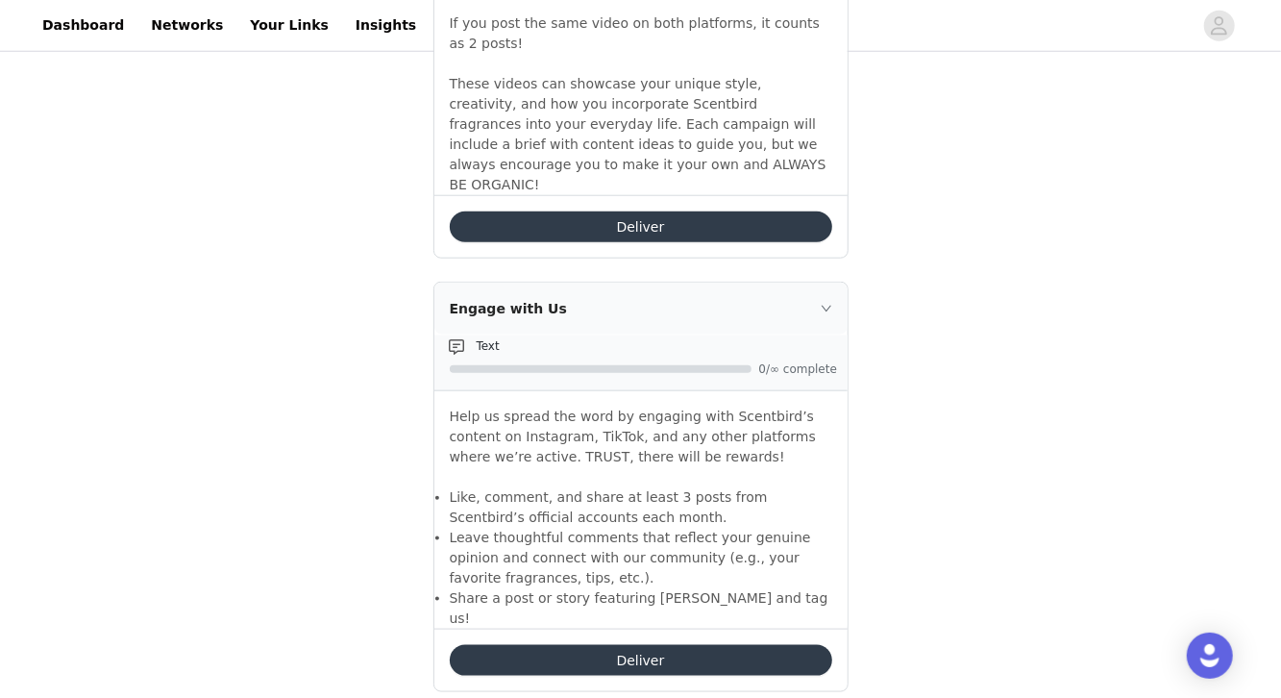
scroll to position [845, 0]
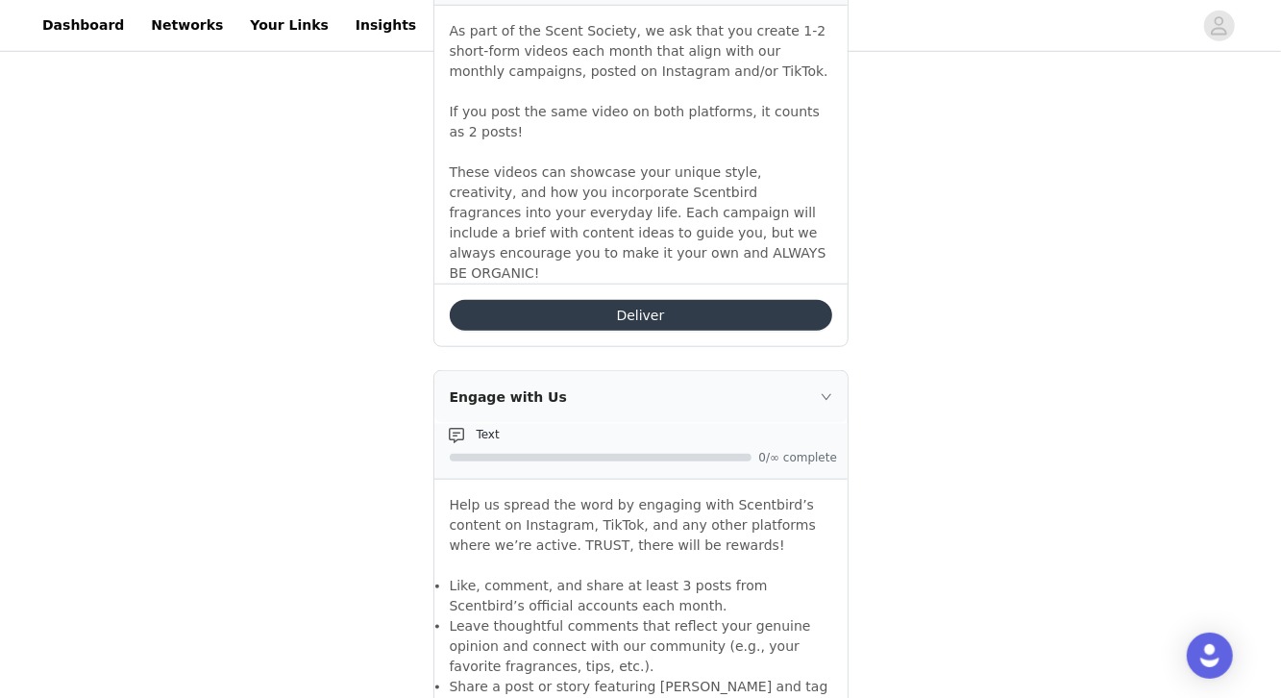
click at [612, 283] on div "Deliver" at bounding box center [640, 314] width 413 height 62
click at [615, 300] on button "Deliver" at bounding box center [641, 315] width 382 height 31
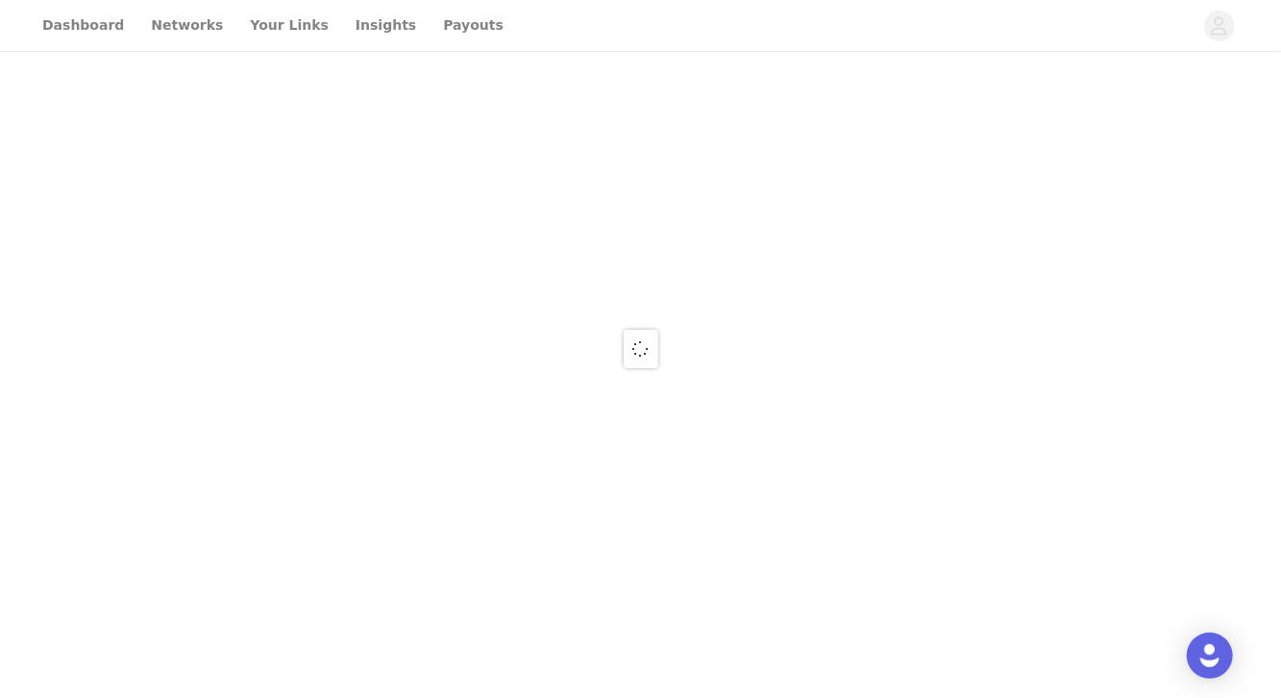
click at [615, 276] on div at bounding box center [640, 349] width 1281 height 698
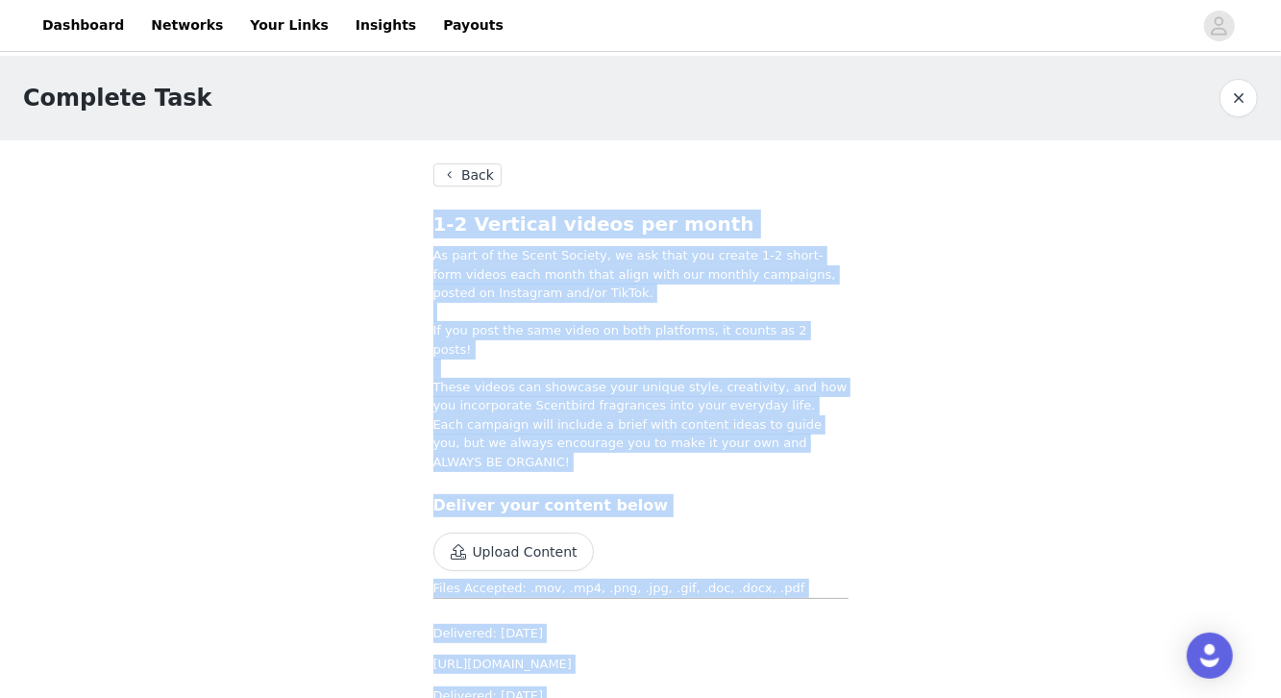
scroll to position [75, 0]
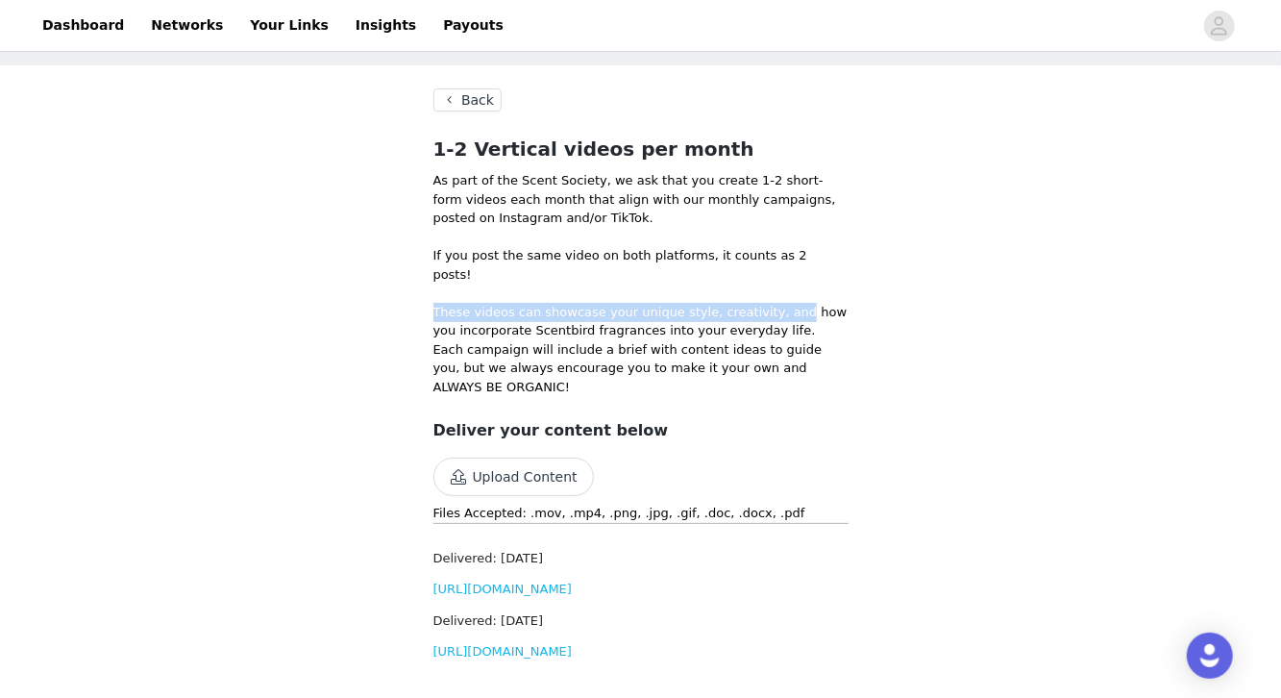
drag, startPoint x: 519, startPoint y: 280, endPoint x: 853, endPoint y: 297, distance: 334.8
click at [795, 297] on div "As part of the Scent Society, we ask that you create 1-2 short-form videos each…" at bounding box center [640, 283] width 415 height 225
click at [857, 297] on section "Back 1-2 Vertical videos per month As part of the Scent Society, we ask that yo…" at bounding box center [640, 382] width 461 height 634
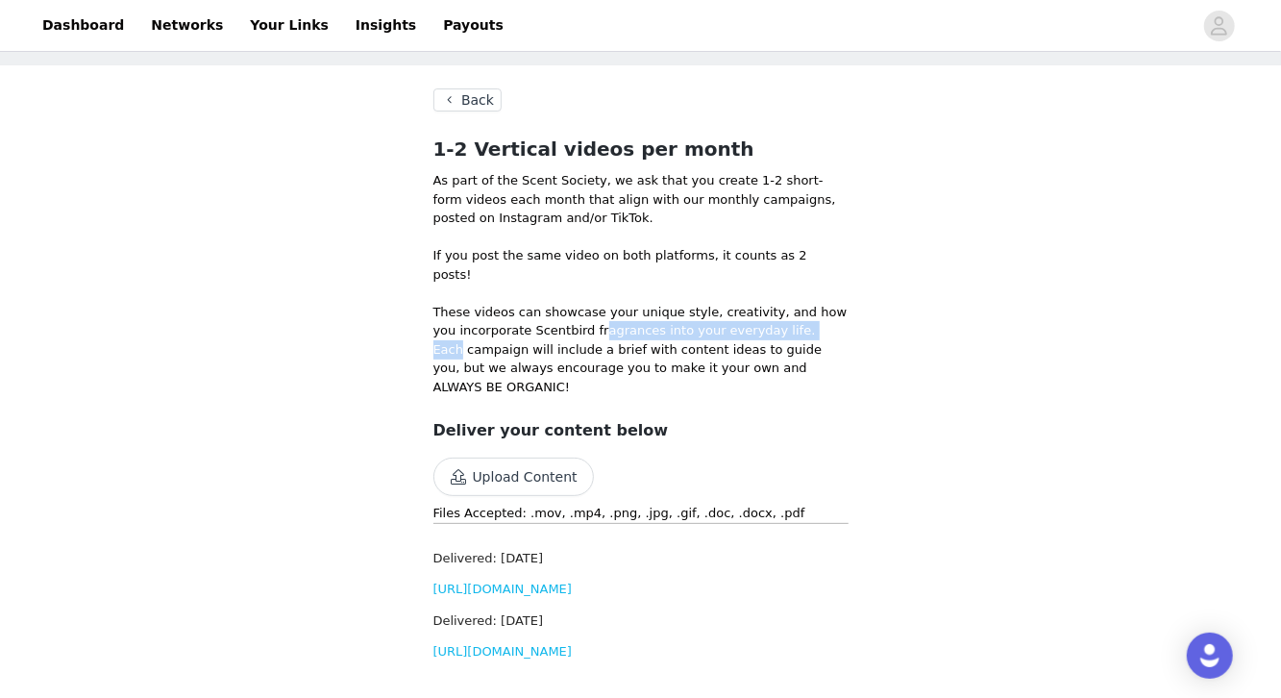
drag, startPoint x: 623, startPoint y: 310, endPoint x: 838, endPoint y: 311, distance: 215.2
click at [836, 312] on p "These videos can showcase your unique style, creativity, and how you incorporat…" at bounding box center [640, 350] width 415 height 94
click at [840, 311] on p "These videos can showcase your unique style, creativity, and how you incorporat…" at bounding box center [640, 350] width 415 height 94
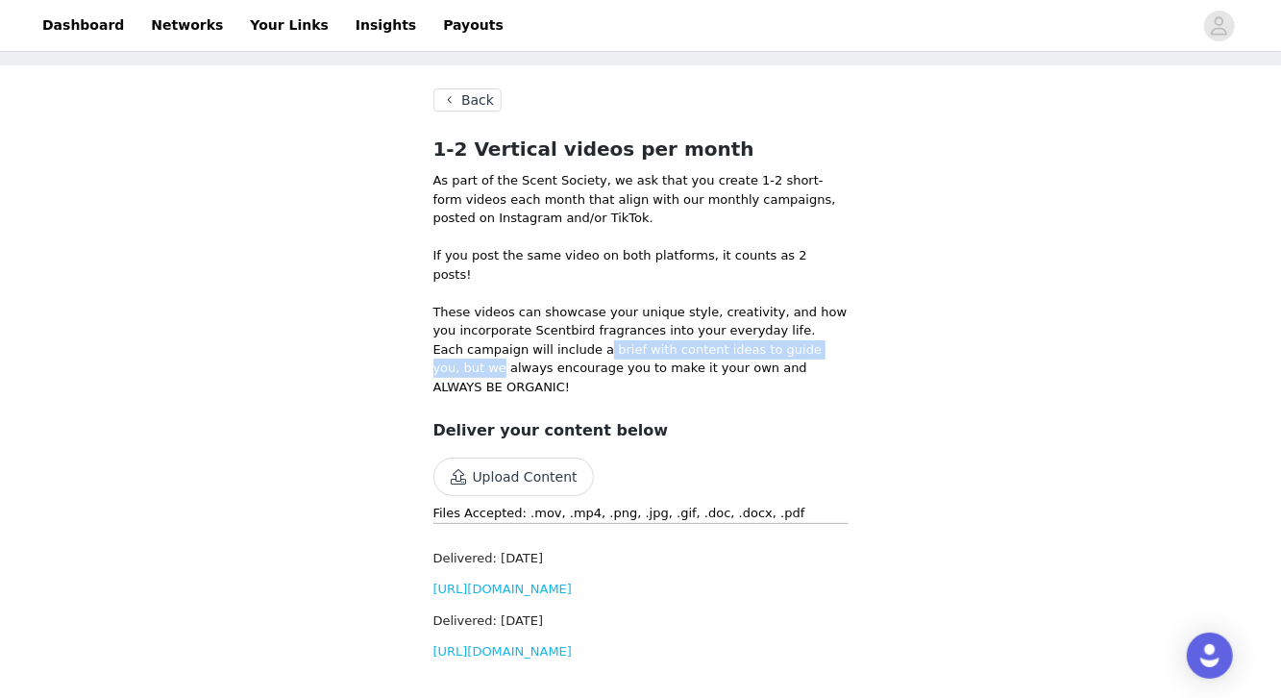
drag, startPoint x: 565, startPoint y: 326, endPoint x: 877, endPoint y: 334, distance: 312.4
click at [857, 336] on section "Back 1-2 Vertical videos per month As part of the Scent Society, we ask that yo…" at bounding box center [640, 382] width 461 height 634
click at [884, 334] on div "Complete Task Back 1-2 Vertical videos per month As part of the Scent Society, …" at bounding box center [640, 340] width 1281 height 719
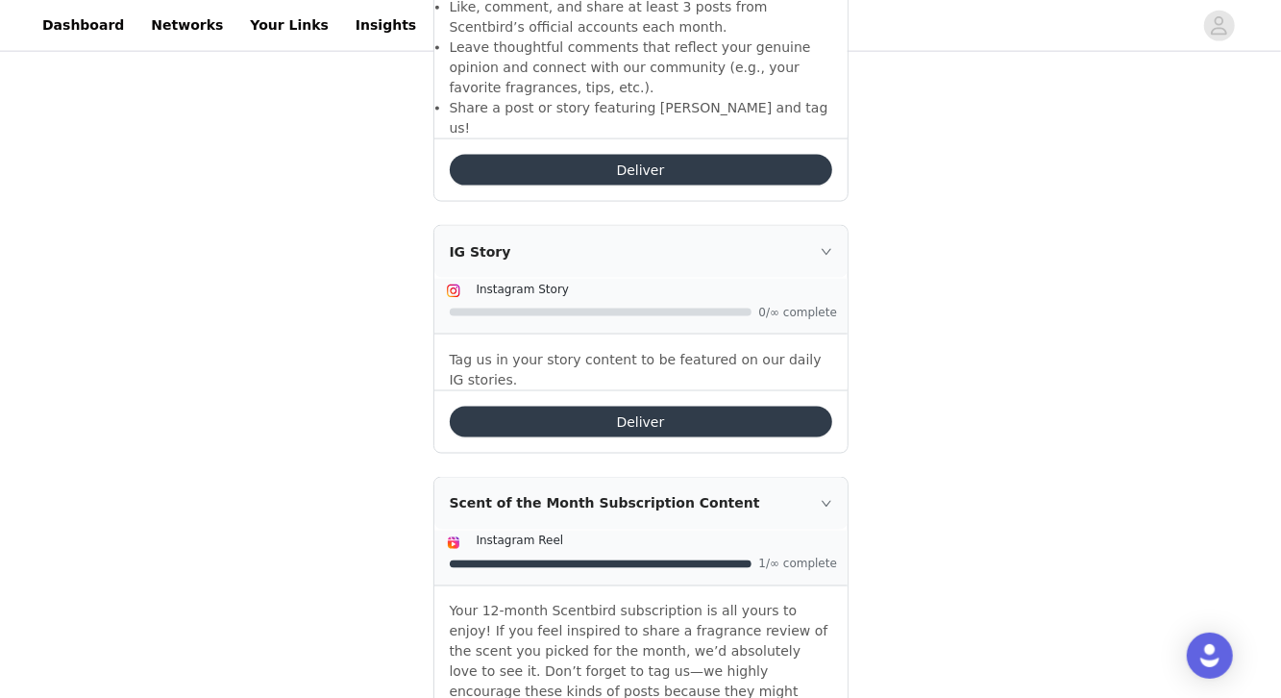
scroll to position [1506, 0]
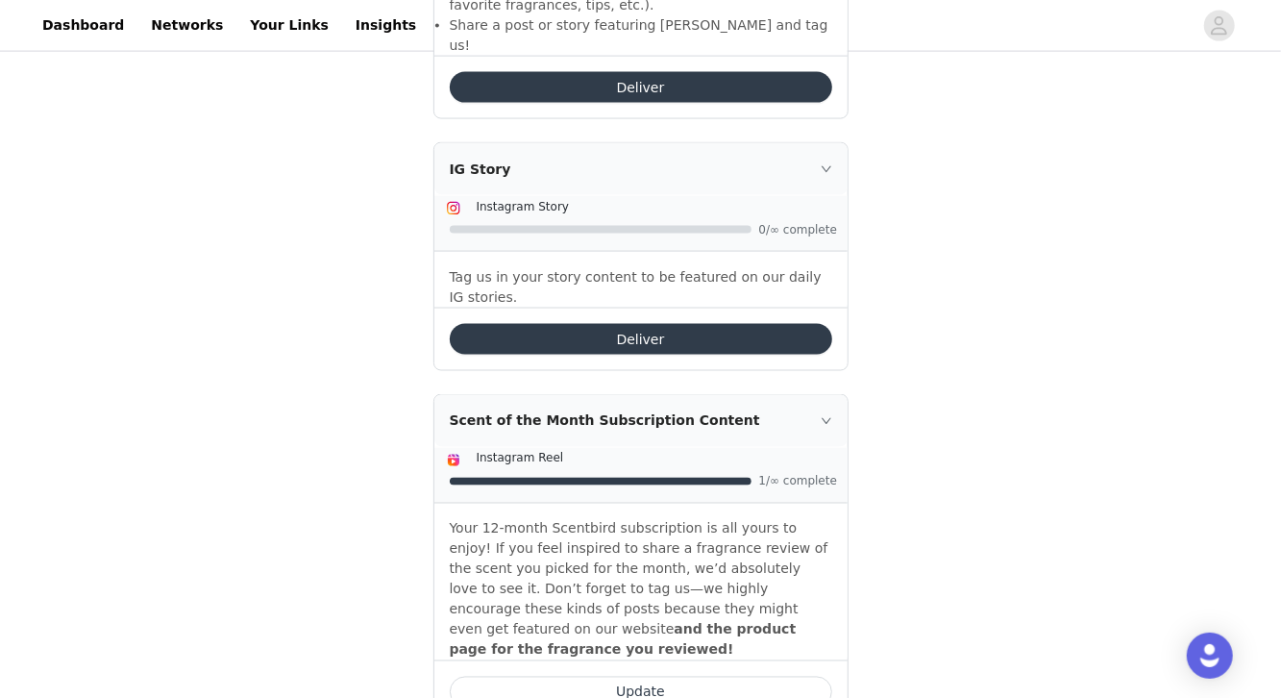
drag, startPoint x: 691, startPoint y: 624, endPoint x: 875, endPoint y: 575, distance: 191.1
click at [663, 676] on button "Update" at bounding box center [641, 691] width 382 height 31
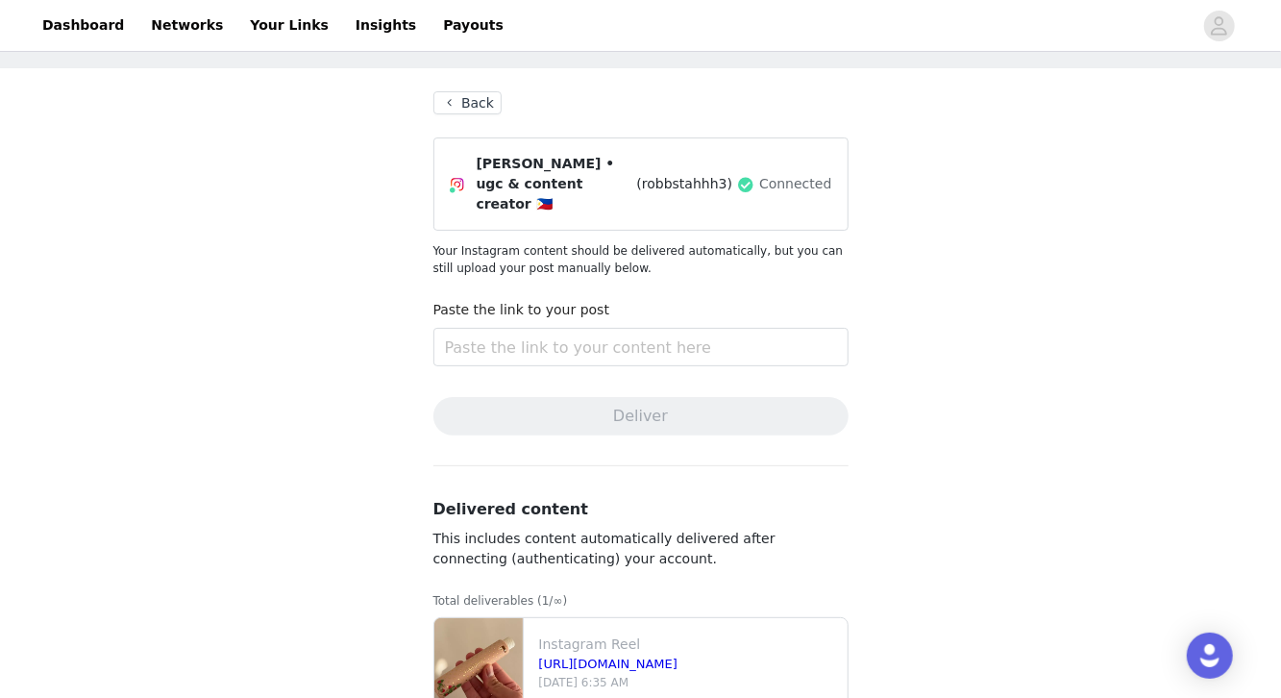
scroll to position [144, 0]
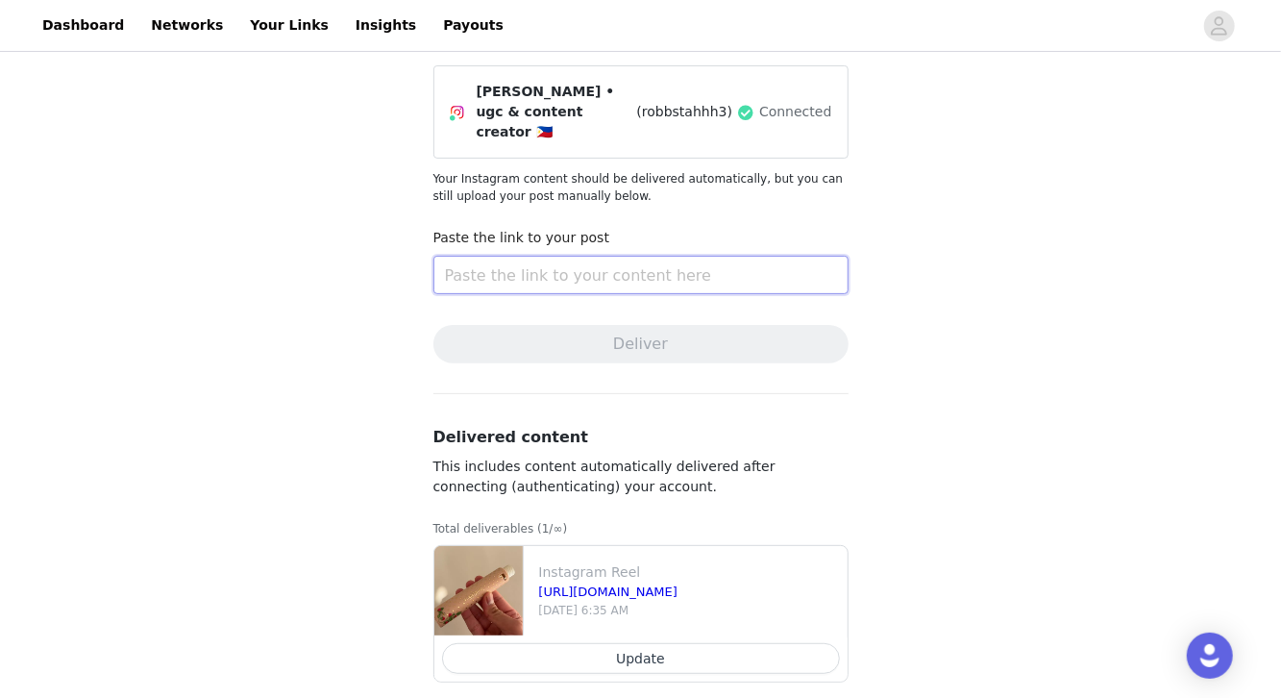
click at [585, 256] on input "text" at bounding box center [640, 275] width 415 height 38
click at [606, 260] on input "text" at bounding box center [640, 275] width 415 height 38
paste input "https://www.instagram.com/p/DODF0s0joHo/"
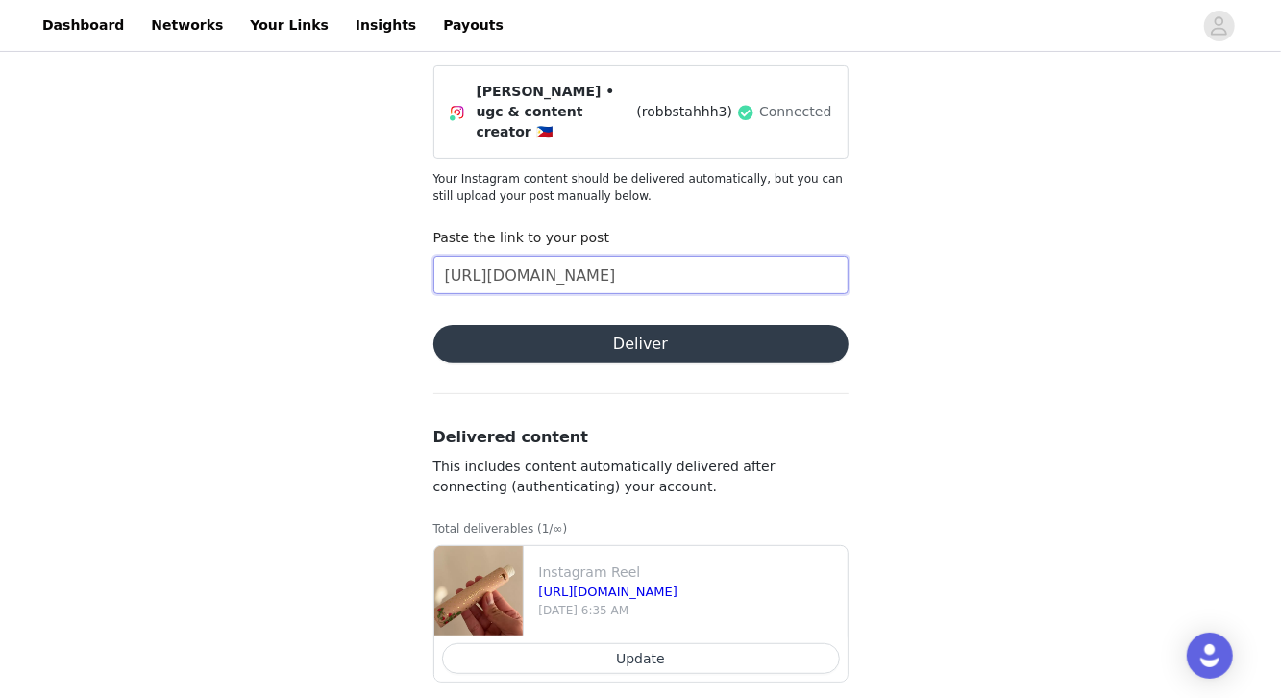
type input "https://www.instagram.com/p/DODF0s0joHo/"
click at [605, 330] on button "Deliver" at bounding box center [640, 344] width 415 height 38
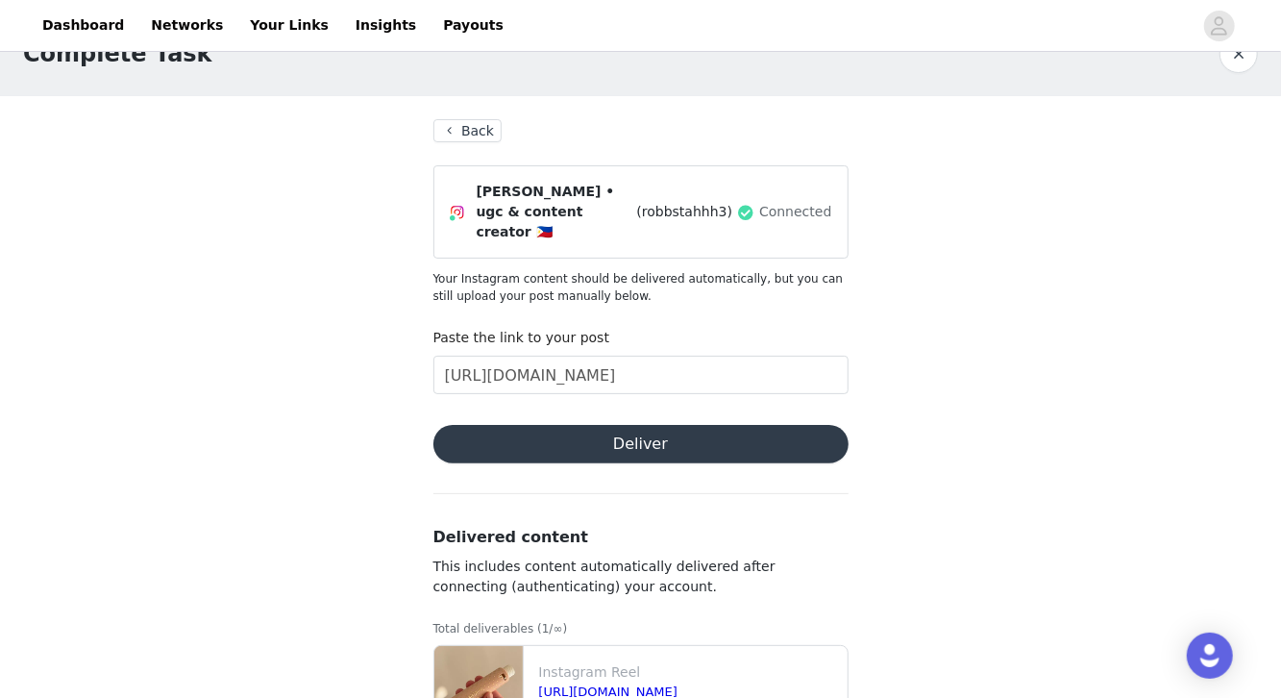
scroll to position [0, 0]
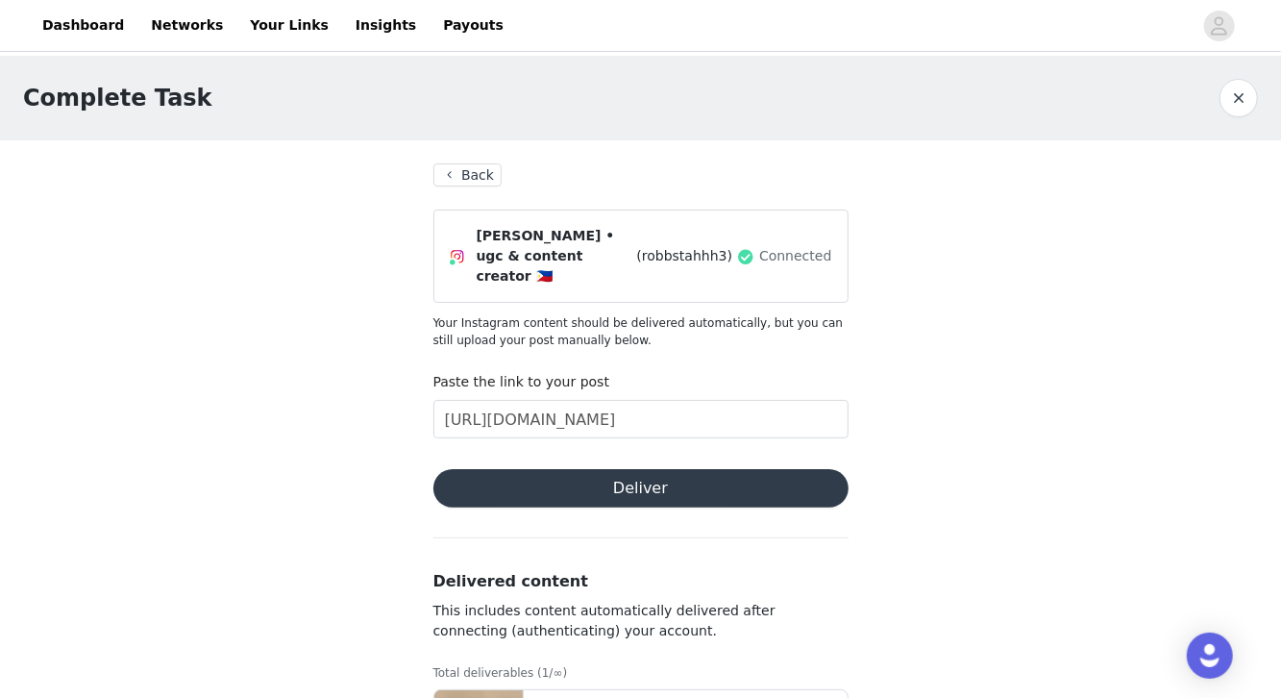
click at [734, 472] on button "Deliver" at bounding box center [640, 488] width 415 height 38
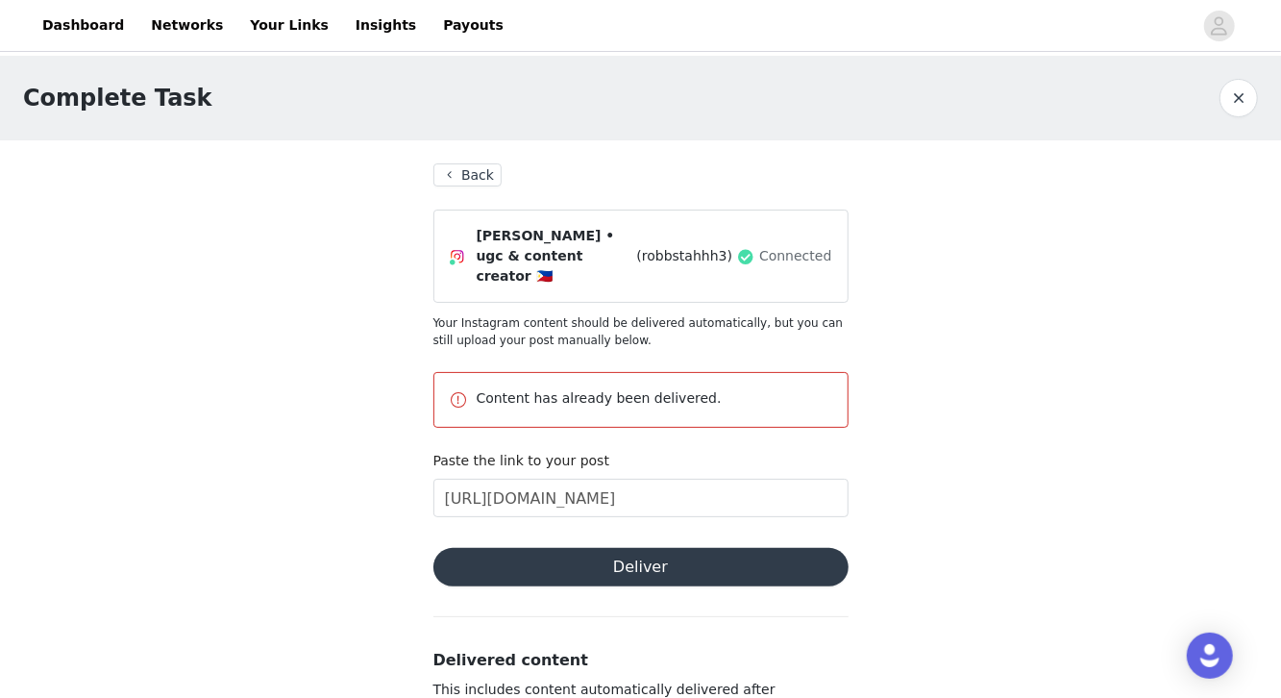
click at [453, 159] on section "Back Robbie • ugc & content creator 🇵🇭 (robbstahhh3) Connected Your Instagram c…" at bounding box center [640, 541] width 461 height 803
click at [453, 163] on button "Back" at bounding box center [467, 174] width 69 height 23
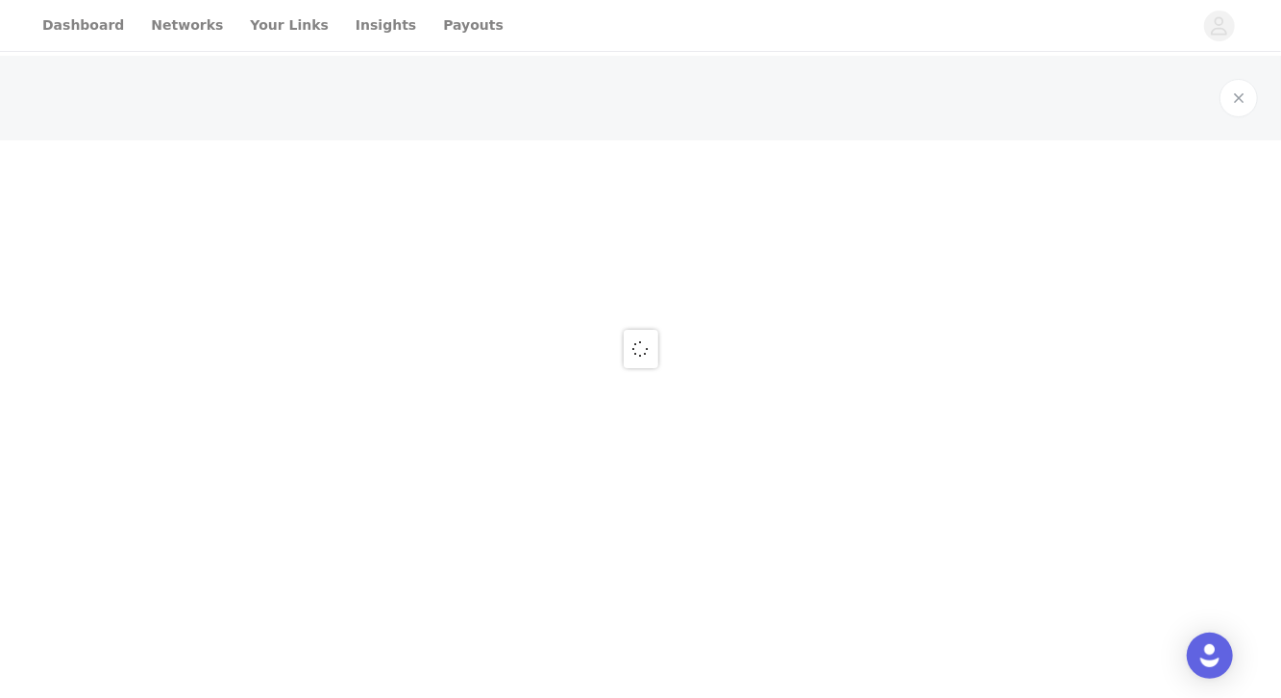
click at [74, 27] on div at bounding box center [640, 349] width 1281 height 698
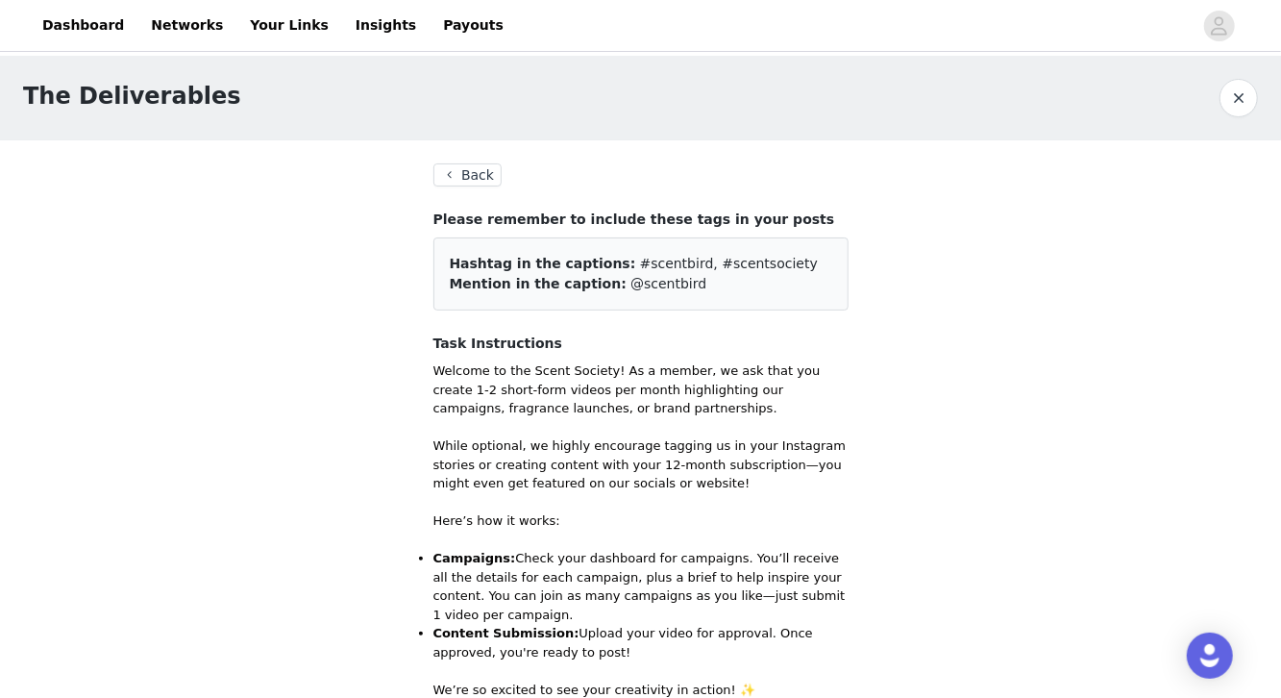
click at [477, 180] on button "Back" at bounding box center [467, 174] width 69 height 23
